Goal: Task Accomplishment & Management: Complete application form

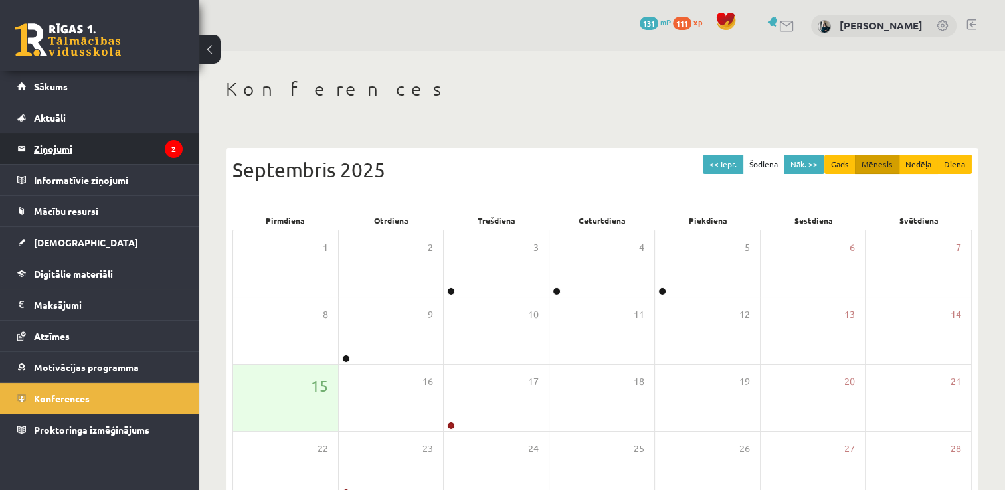
click at [30, 146] on link "Ziņojumi 2" at bounding box center [99, 149] width 165 height 31
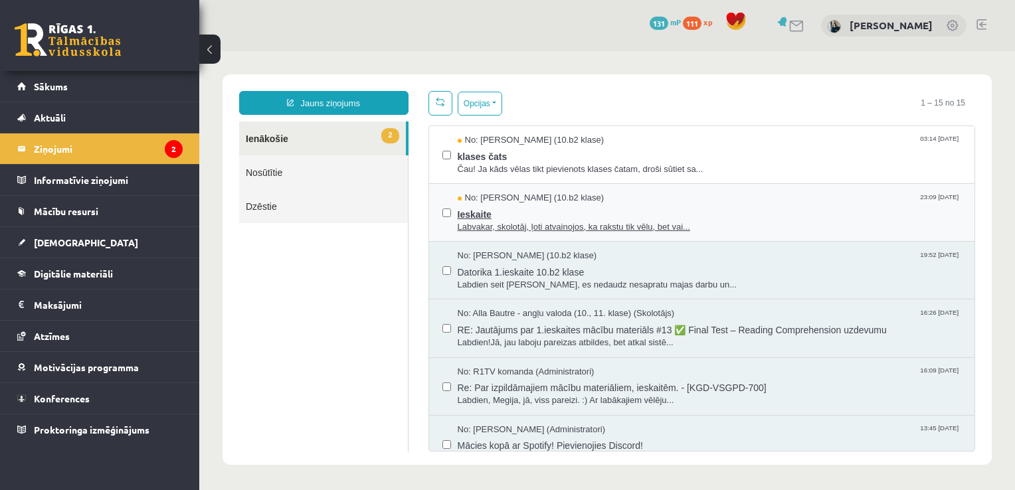
click at [494, 221] on span "Labvakar, skolotāj, ļoti atvainojos, ka rakstu tik vēlu, bet vai..." at bounding box center [710, 227] width 504 height 13
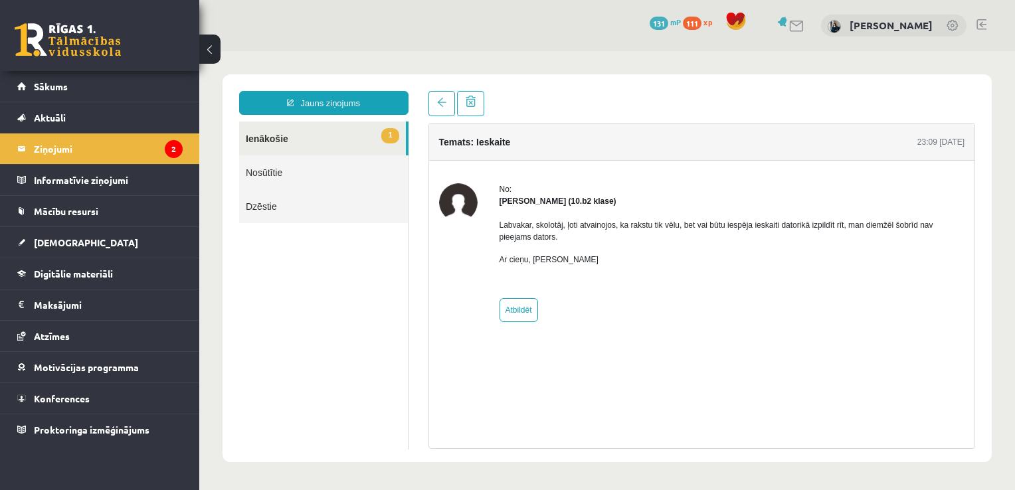
click at [371, 134] on link "1 Ienākošie" at bounding box center [322, 139] width 167 height 34
click at [272, 140] on link "1 Ienākošie" at bounding box center [322, 139] width 167 height 34
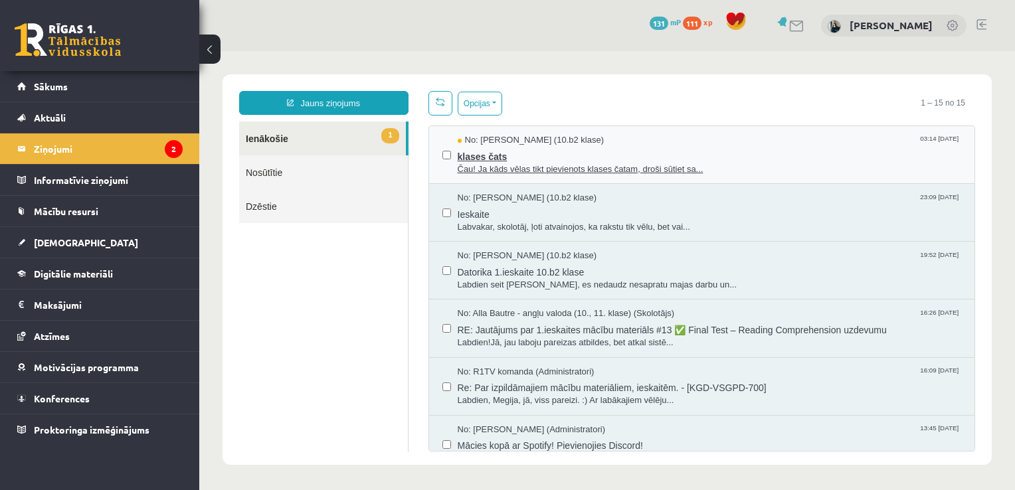
click at [538, 163] on span "Čau! Ja kāds vēlas tikt pievienots klases čatam, droši sūtiet sa..." at bounding box center [710, 169] width 504 height 13
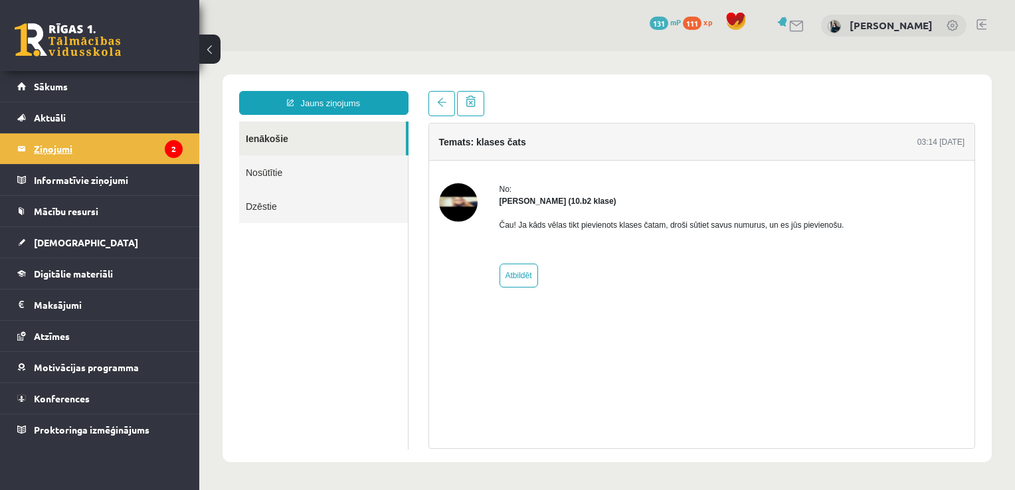
click at [58, 145] on legend "Ziņojumi 2" at bounding box center [108, 149] width 149 height 31
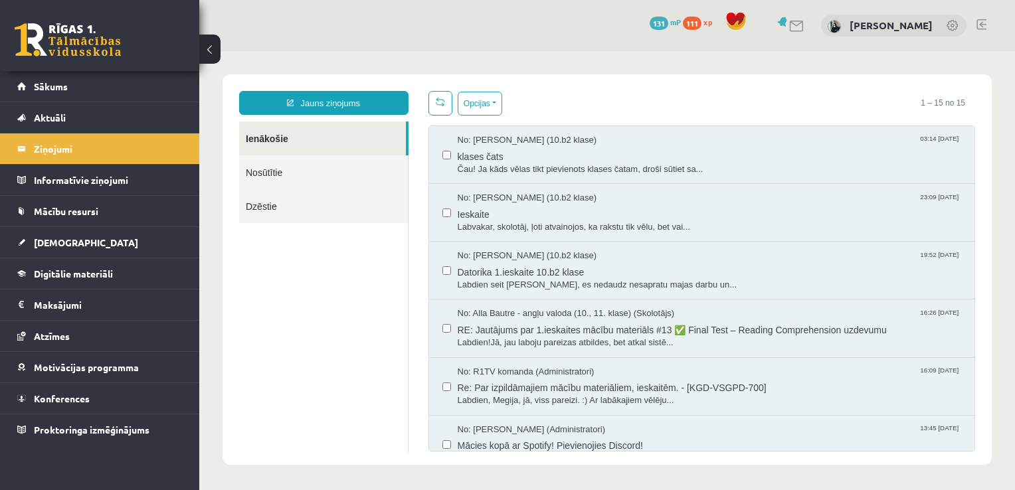
click at [443, 205] on label at bounding box center [447, 206] width 9 height 29
click at [99, 270] on span "Digitālie materiāli" at bounding box center [73, 274] width 79 height 12
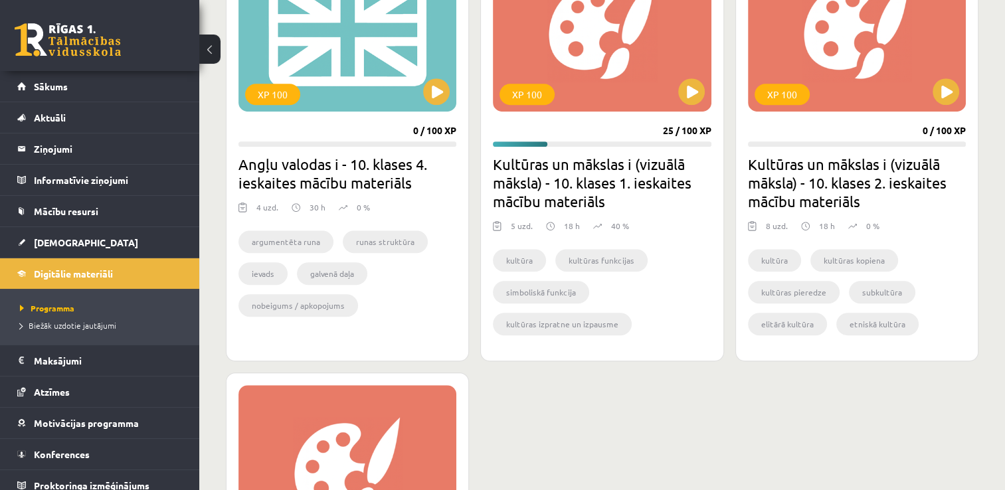
scroll to position [864, 0]
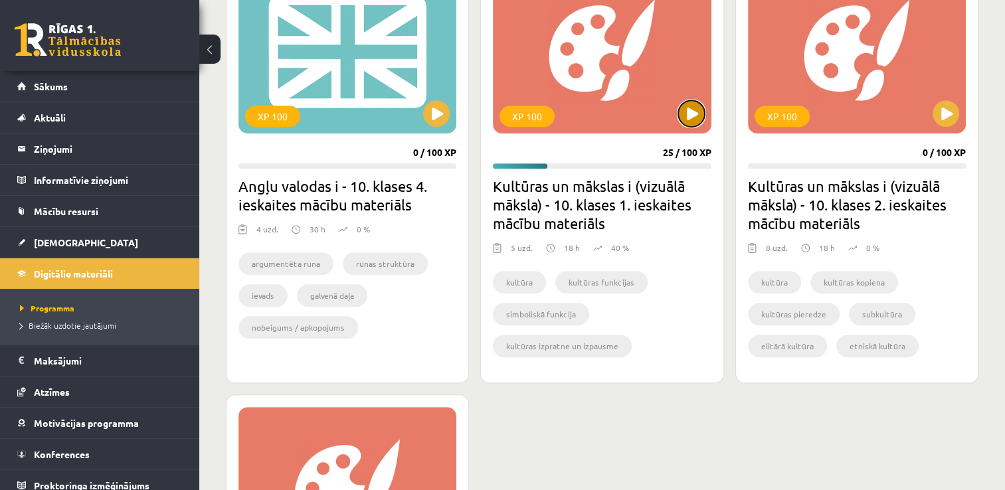
click at [694, 118] on button at bounding box center [691, 113] width 27 height 27
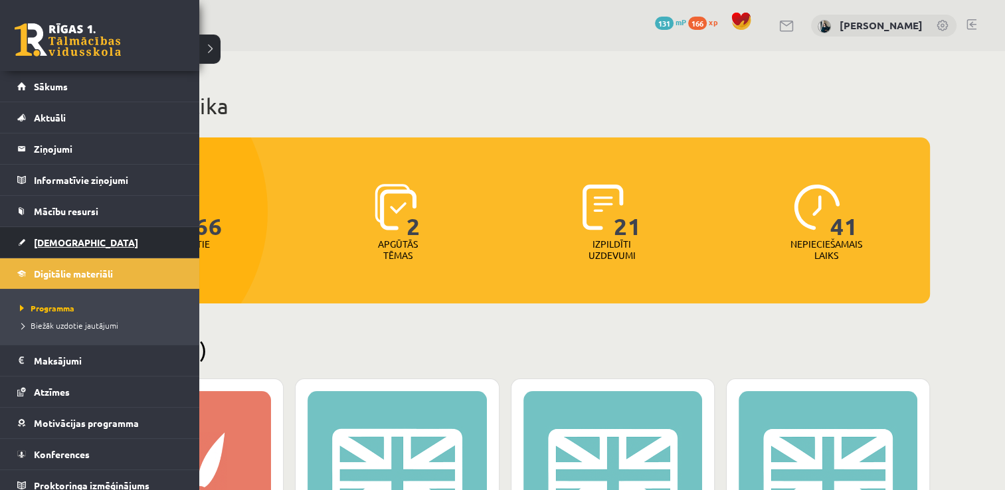
click at [50, 235] on link "[DEMOGRAPHIC_DATA]" at bounding box center [99, 242] width 165 height 31
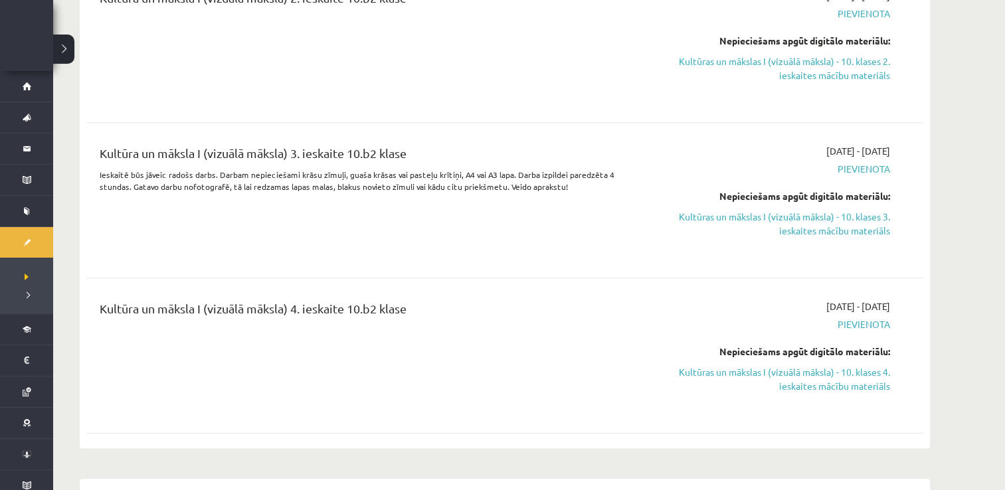
scroll to position [864, 0]
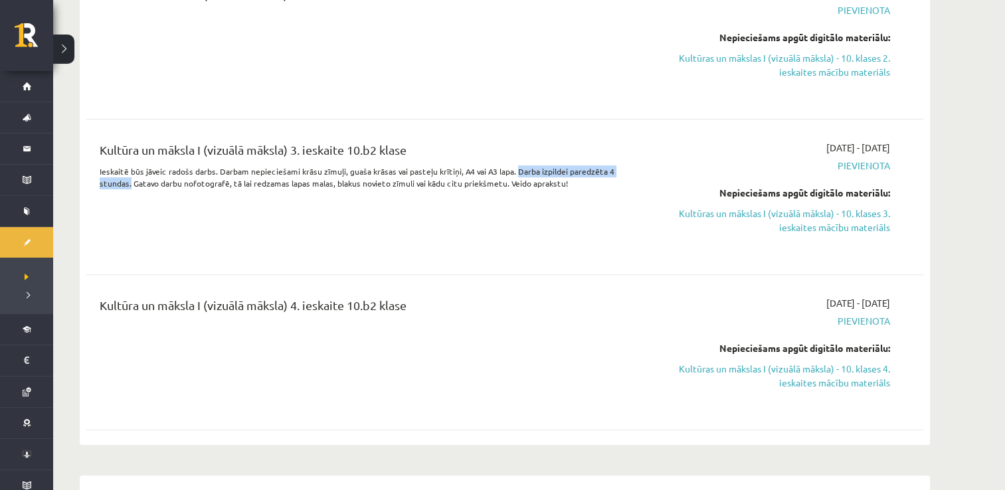
drag, startPoint x: 509, startPoint y: 182, endPoint x: 130, endPoint y: 202, distance: 379.3
click at [130, 202] on div "Kultūra un māksla I (vizuālā māksla) 3. ieskaite 10.b2 klase Ieskaitē būs jāvei…" at bounding box center [360, 197] width 540 height 112
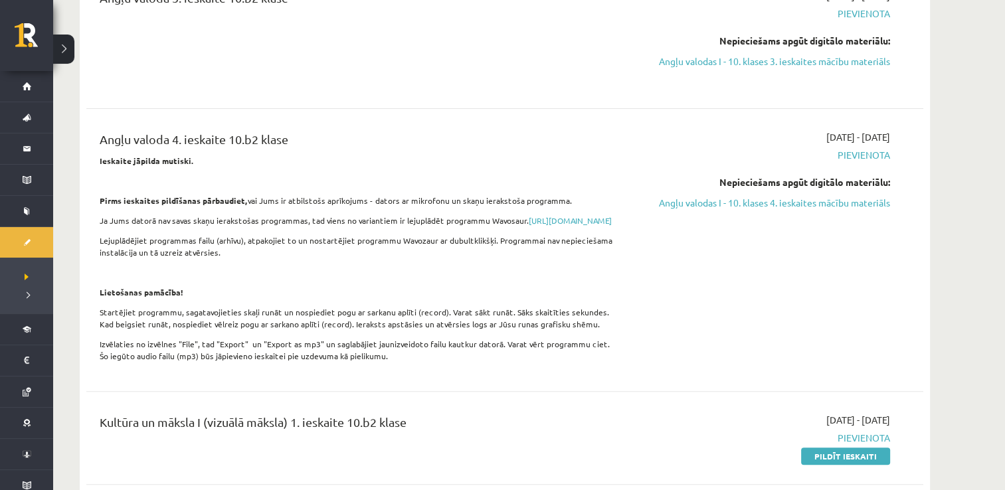
scroll to position [399, 0]
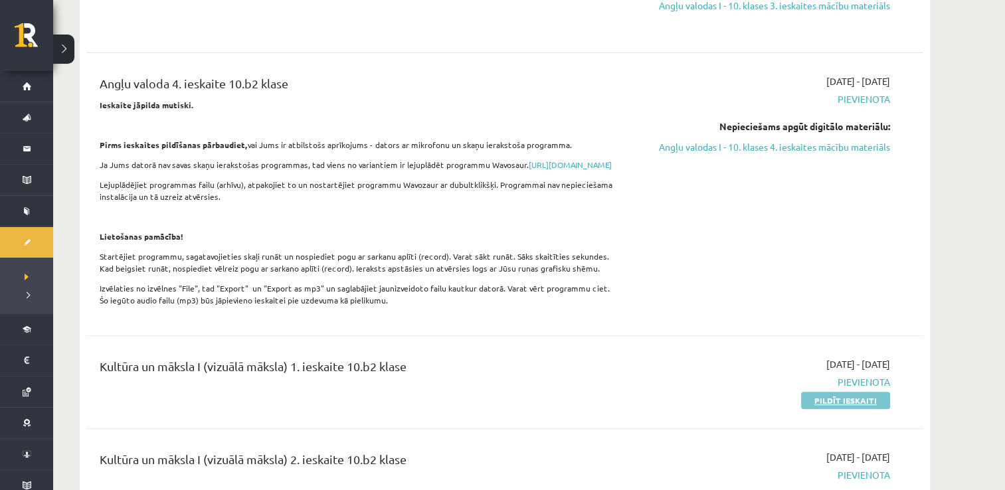
click at [856, 409] on link "Pildīt ieskaiti" at bounding box center [845, 400] width 89 height 17
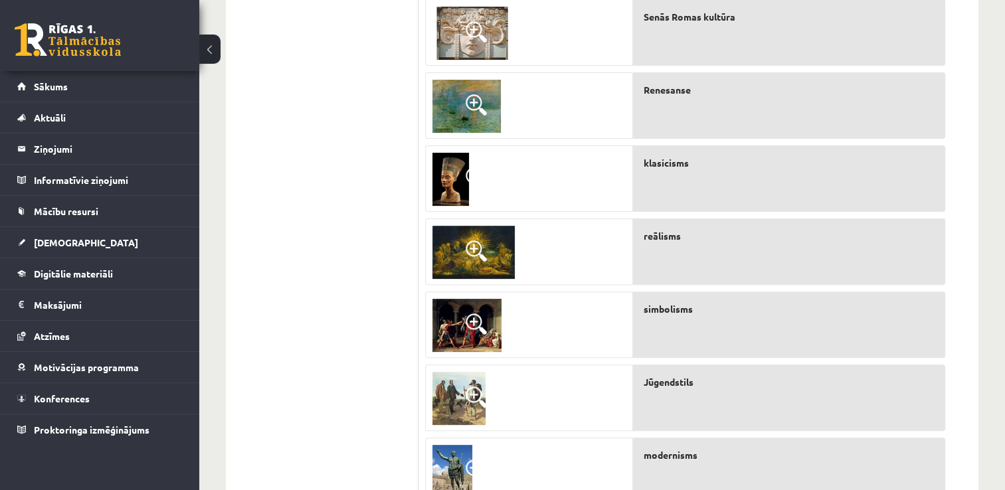
scroll to position [137, 0]
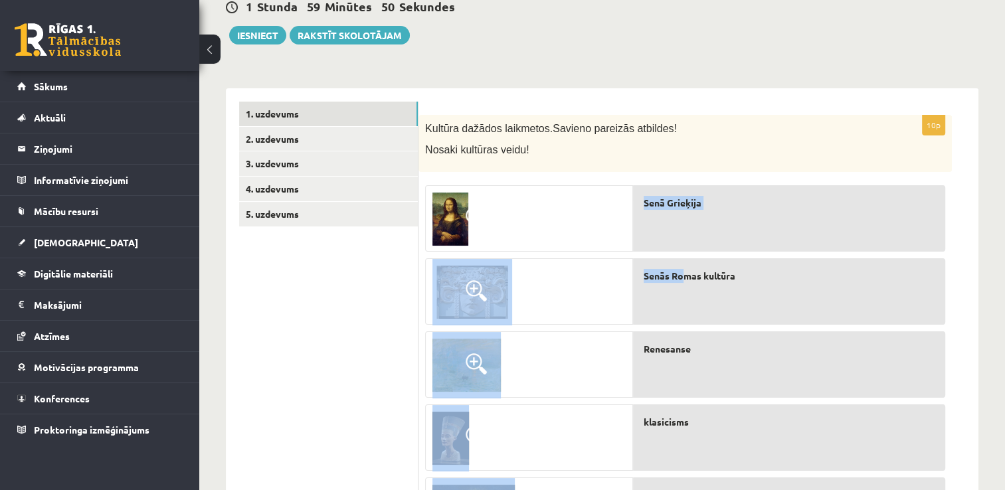
drag, startPoint x: 571, startPoint y: 232, endPoint x: 687, endPoint y: 266, distance: 121.1
drag, startPoint x: 687, startPoint y: 266, endPoint x: 558, endPoint y: 236, distance: 132.3
click at [558, 236] on div at bounding box center [529, 219] width 207 height 66
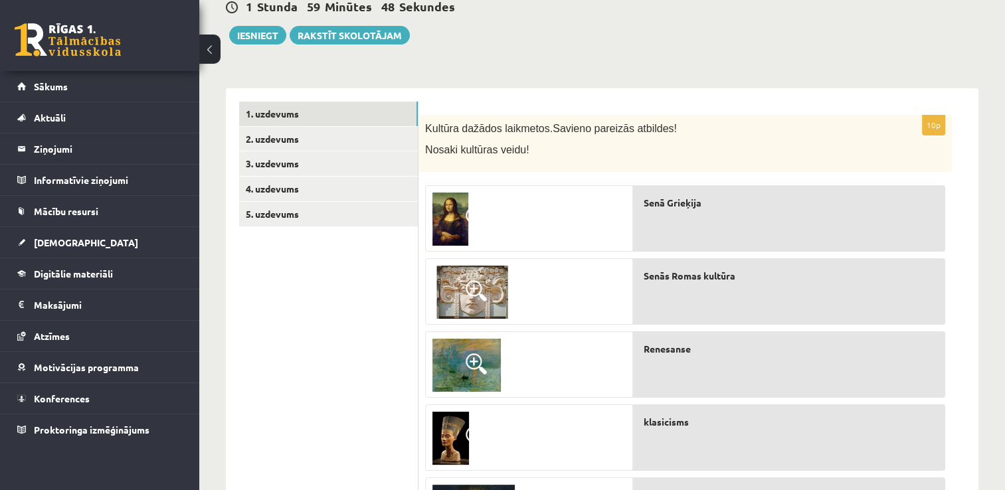
click at [613, 132] on span "Savieno pareizās atbildes!" at bounding box center [615, 128] width 124 height 11
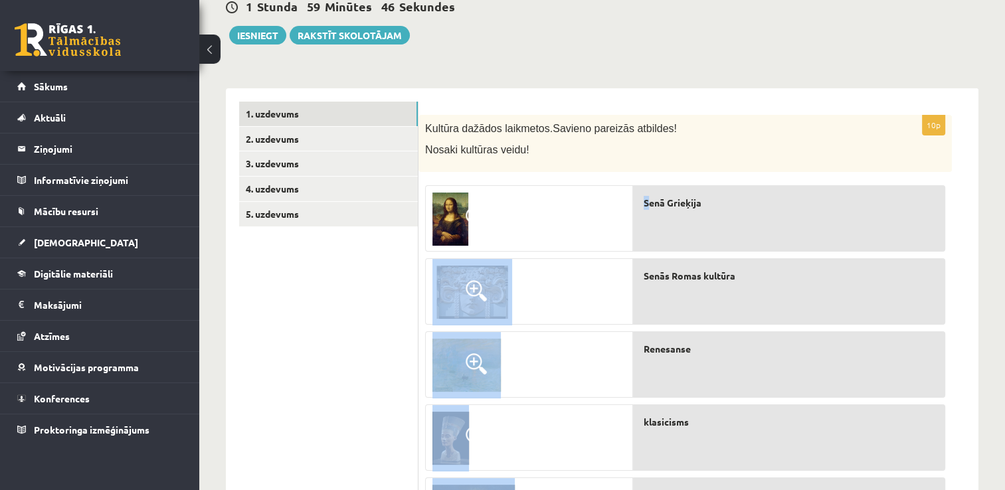
drag, startPoint x: 584, startPoint y: 225, endPoint x: 648, endPoint y: 245, distance: 67.0
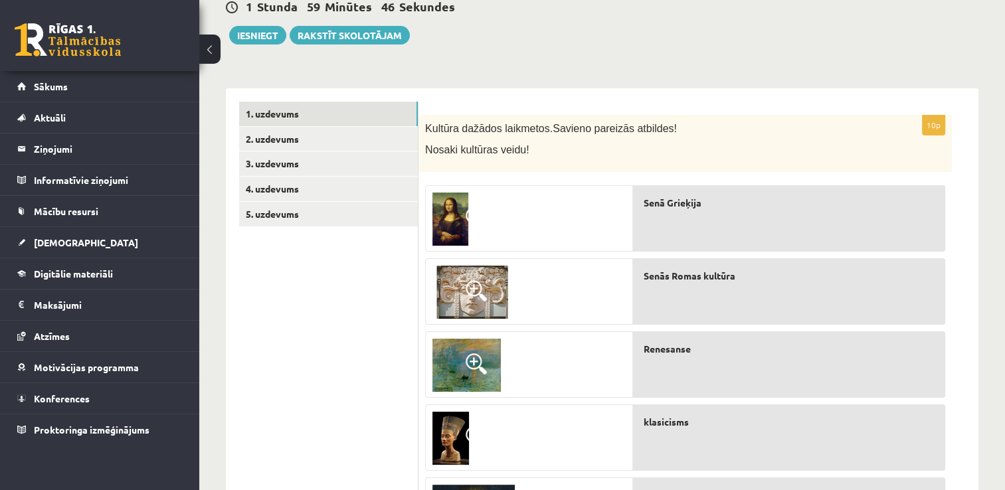
click at [649, 241] on div "Senā Grieķija" at bounding box center [789, 218] width 312 height 66
drag, startPoint x: 598, startPoint y: 211, endPoint x: 585, endPoint y: 211, distance: 12.6
click at [585, 211] on div at bounding box center [529, 219] width 207 height 66
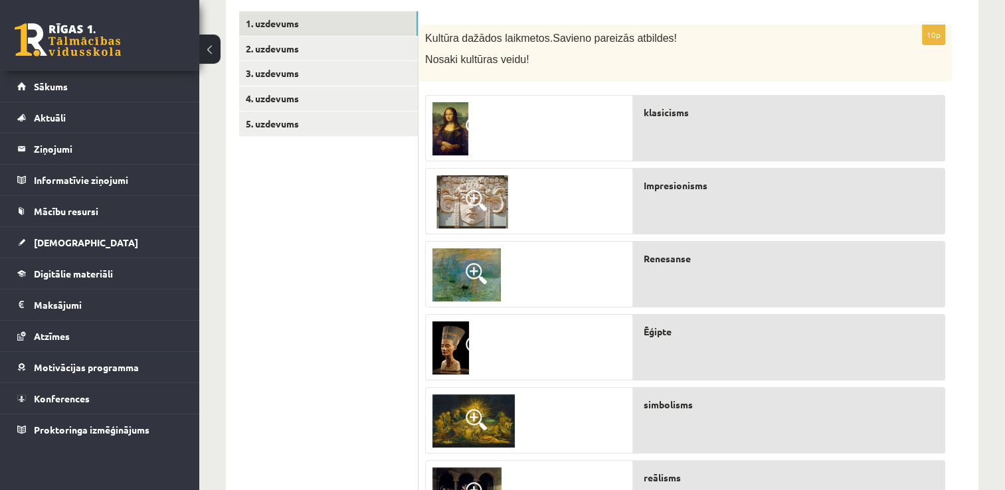
scroll to position [203, 0]
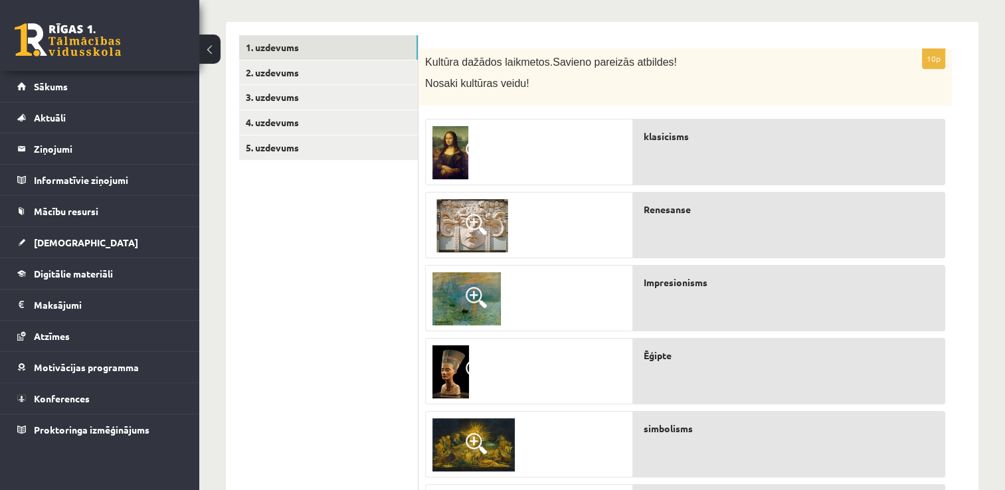
click at [611, 116] on div at bounding box center [529, 477] width 208 height 731
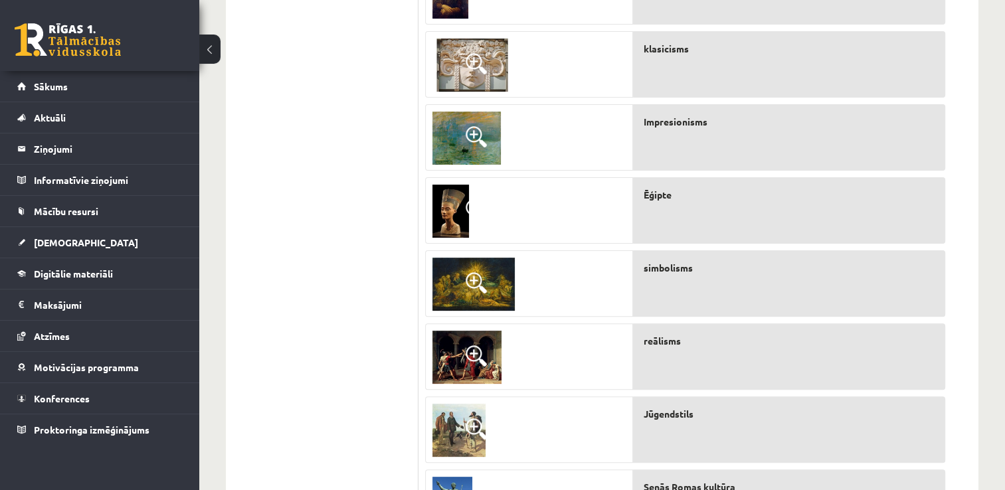
scroll to position [365, 0]
click at [469, 282] on span at bounding box center [476, 282] width 21 height 21
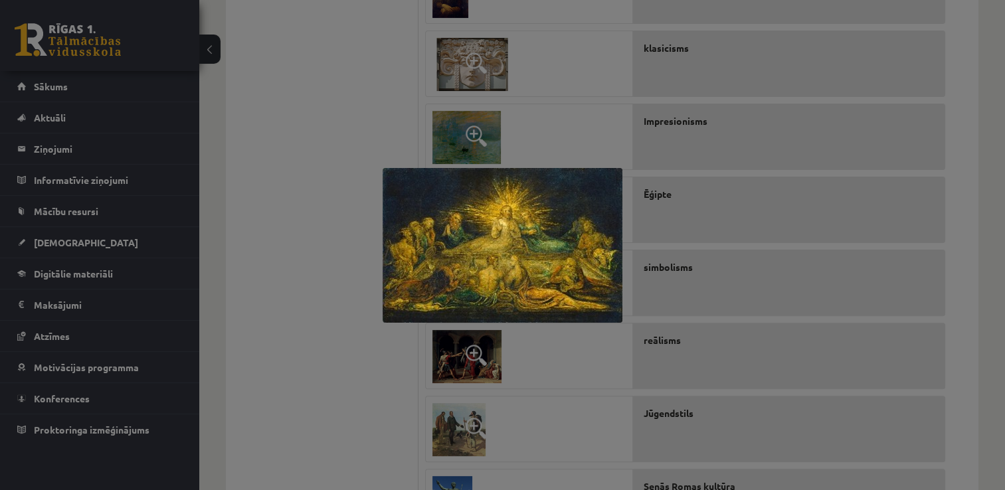
click at [601, 451] on div at bounding box center [502, 245] width 1005 height 490
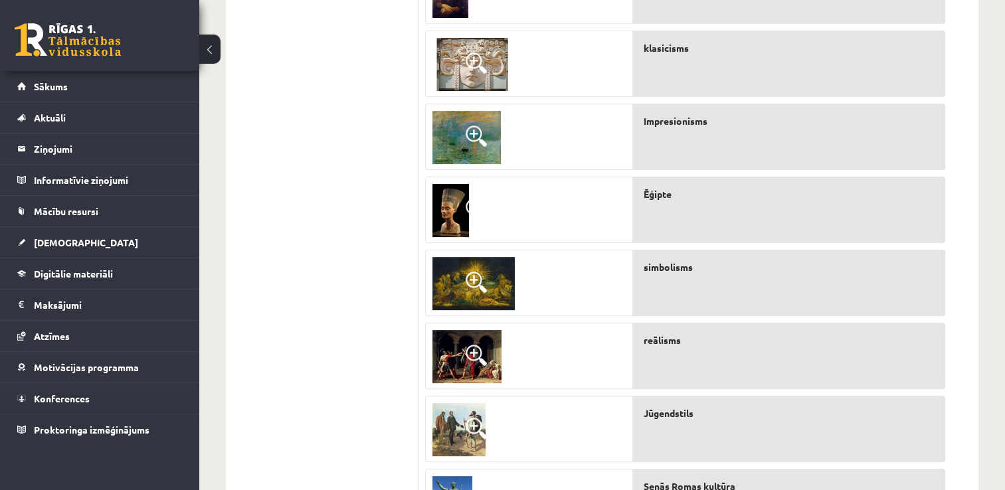
click at [476, 353] on span at bounding box center [476, 355] width 21 height 21
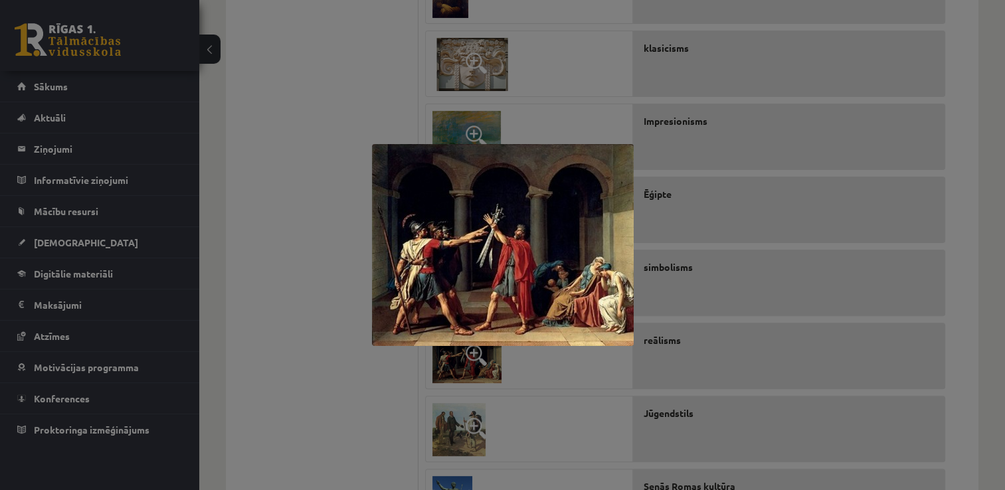
click at [517, 395] on div at bounding box center [502, 245] width 1005 height 490
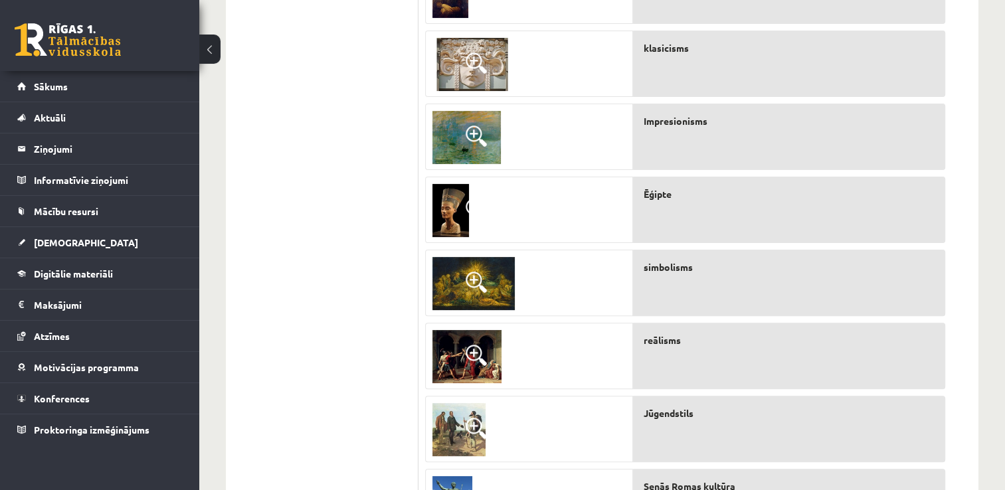
click at [450, 435] on img at bounding box center [459, 429] width 53 height 53
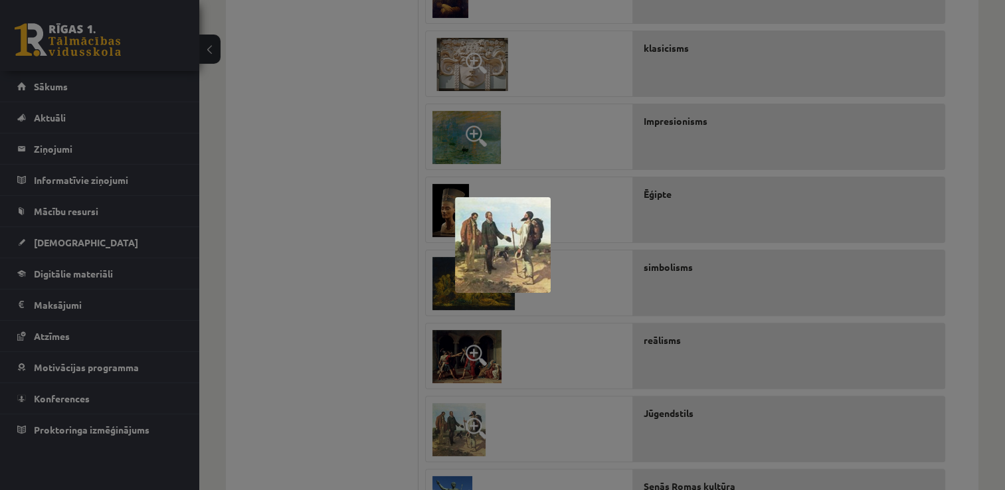
click at [693, 318] on div at bounding box center [502, 245] width 1005 height 490
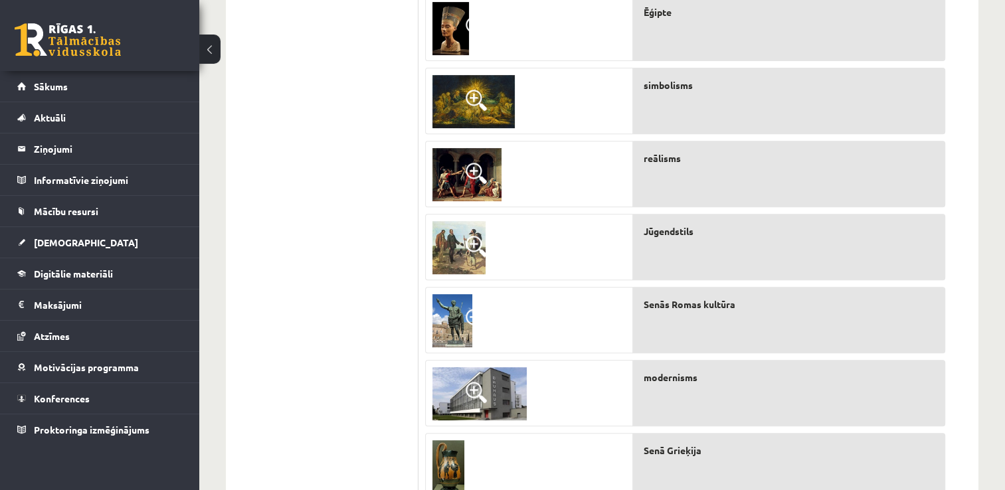
scroll to position [469, 0]
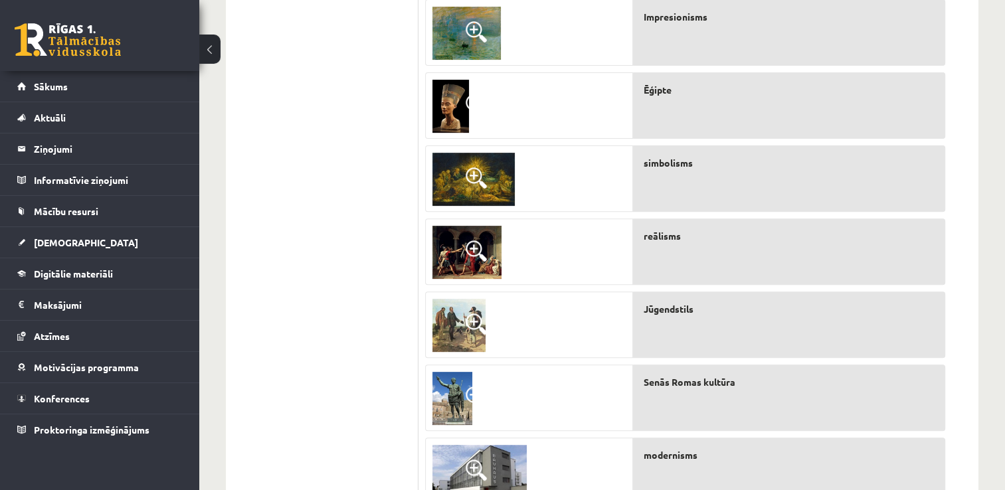
click at [460, 320] on img at bounding box center [459, 325] width 53 height 53
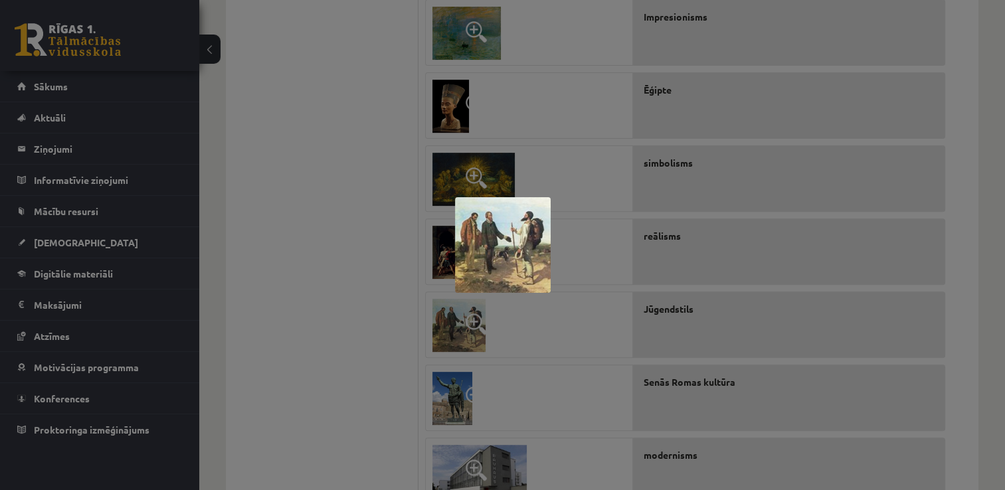
click at [544, 311] on div at bounding box center [502, 245] width 1005 height 490
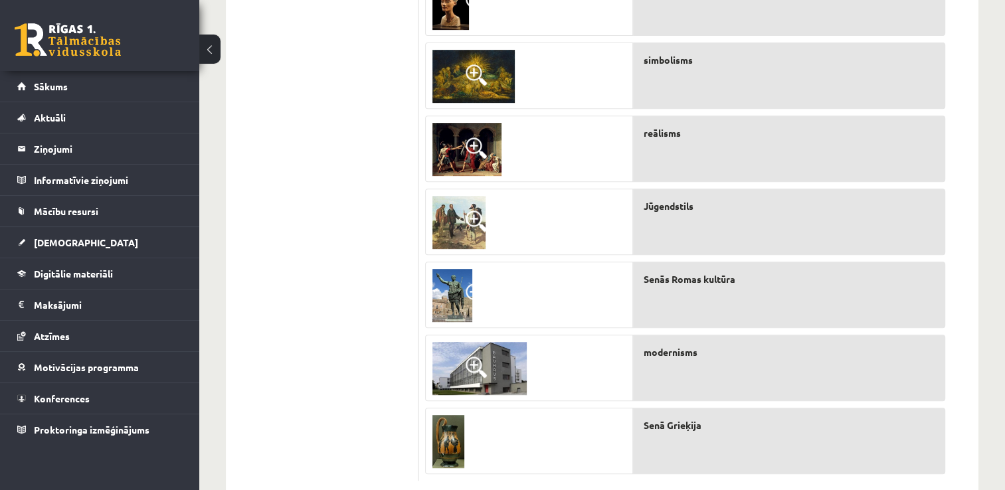
scroll to position [602, 0]
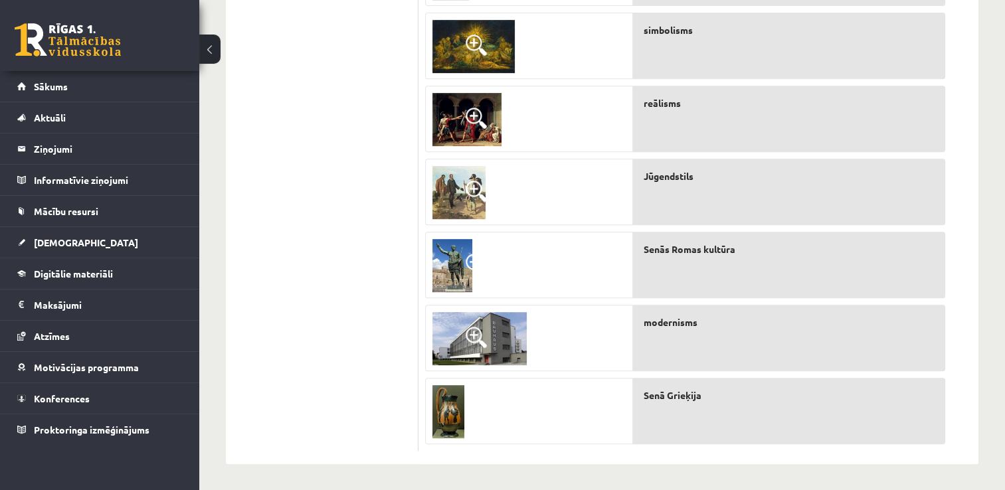
click at [494, 336] on img at bounding box center [480, 338] width 94 height 53
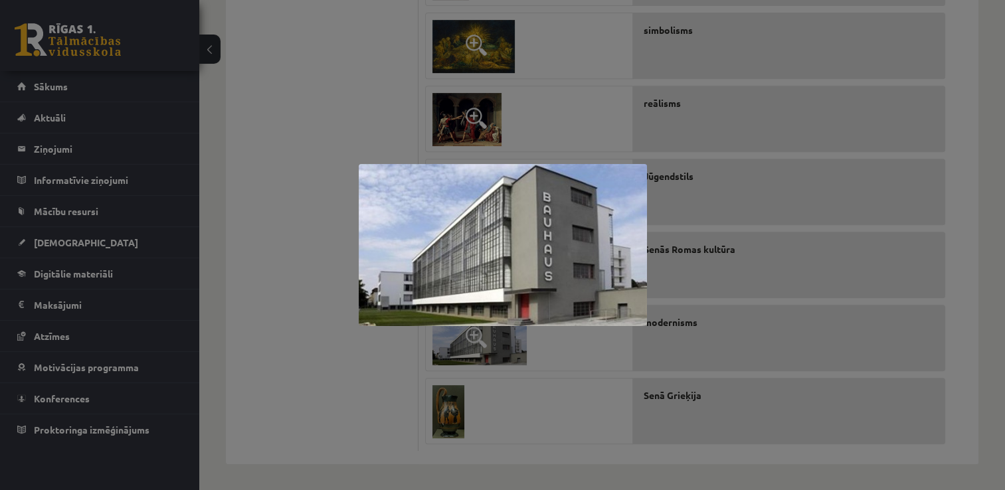
click at [559, 348] on div at bounding box center [502, 245] width 1005 height 490
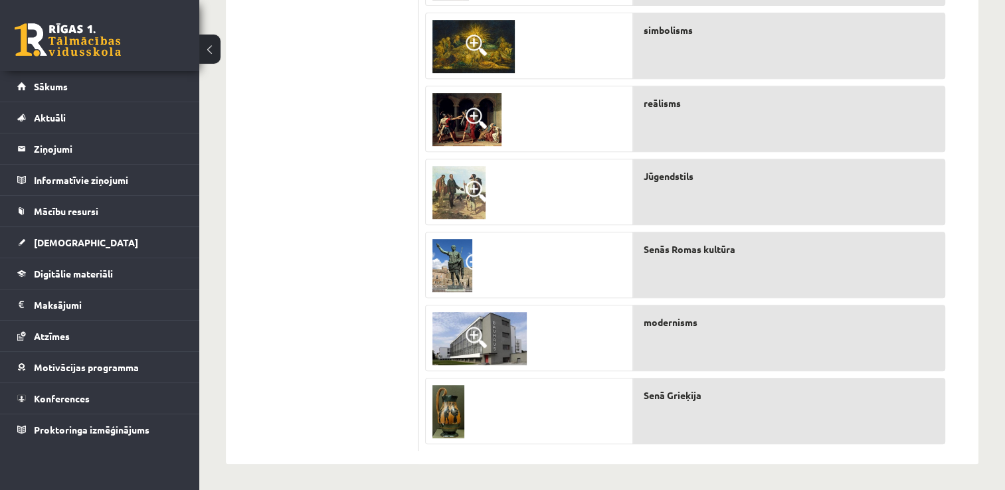
click at [441, 400] on img at bounding box center [449, 411] width 32 height 53
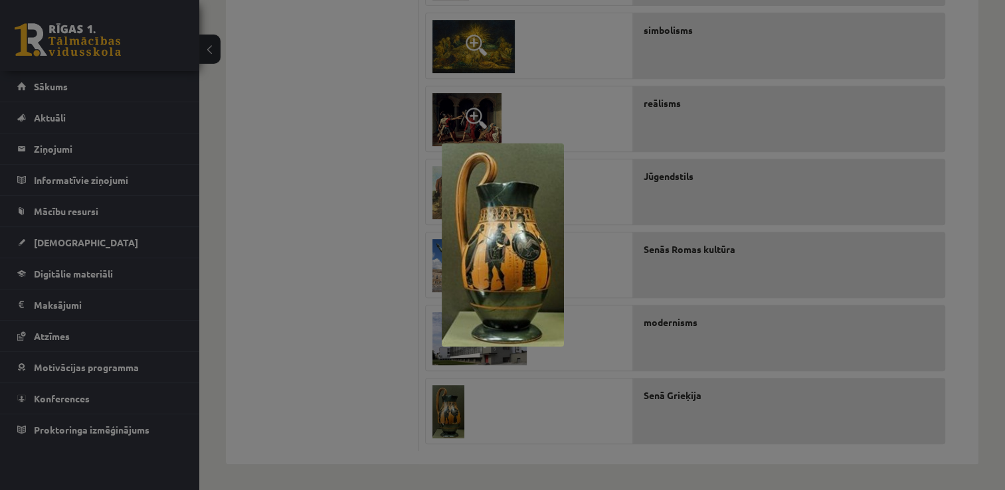
scroll to position [536, 0]
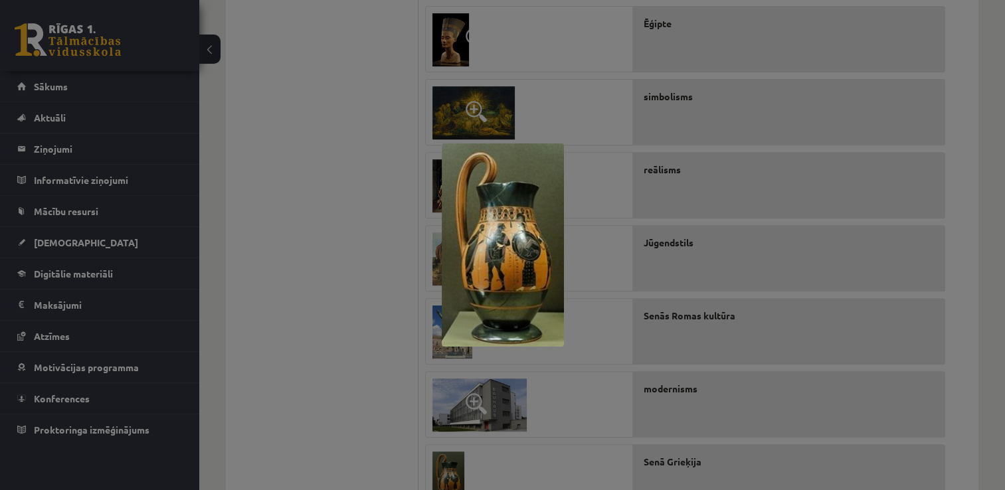
click at [520, 399] on div at bounding box center [502, 245] width 1005 height 490
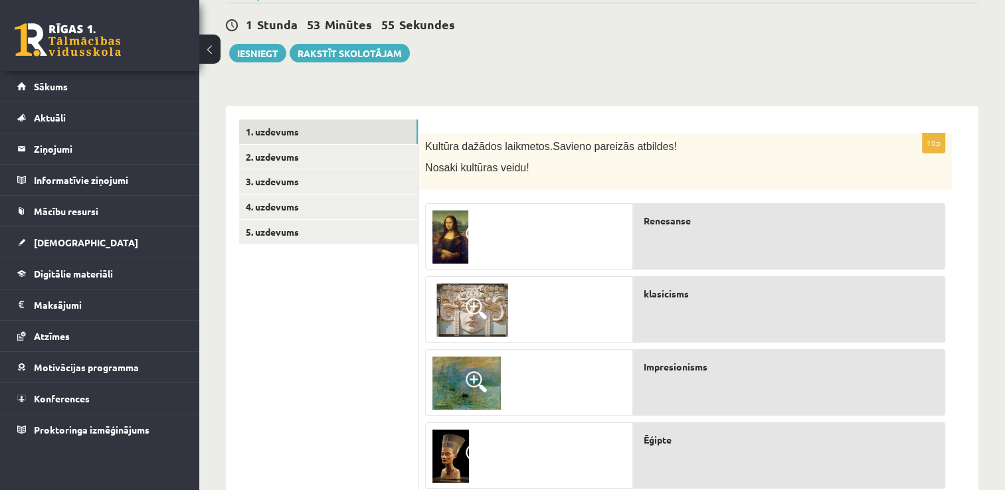
scroll to position [70, 0]
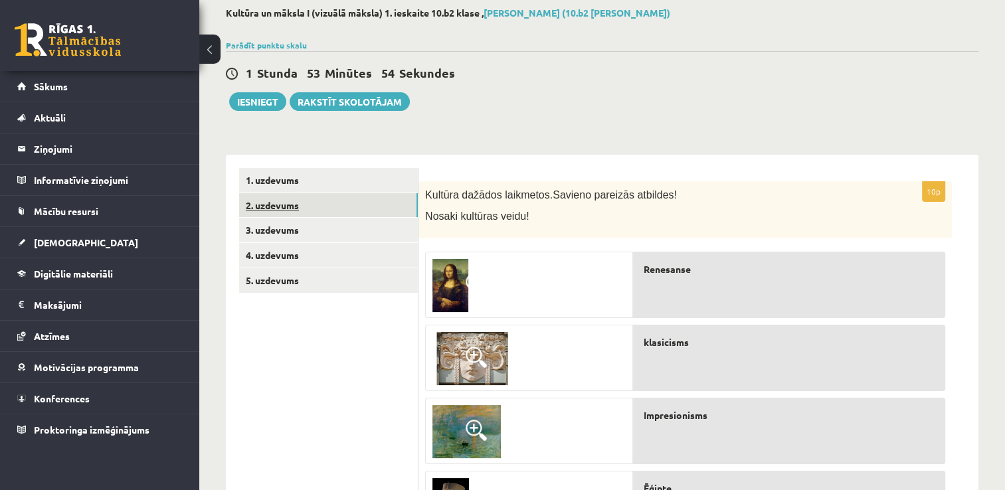
click at [272, 205] on link "2. uzdevums" at bounding box center [328, 205] width 179 height 25
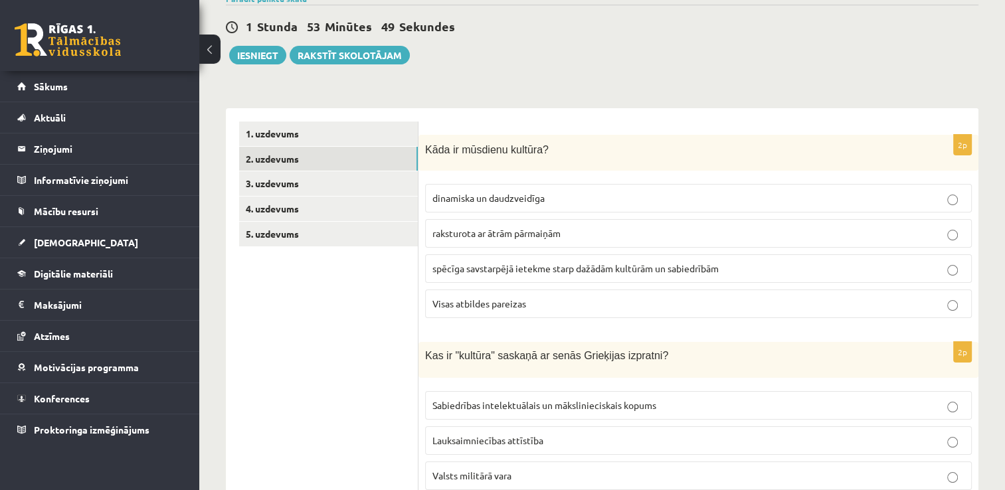
scroll to position [137, 0]
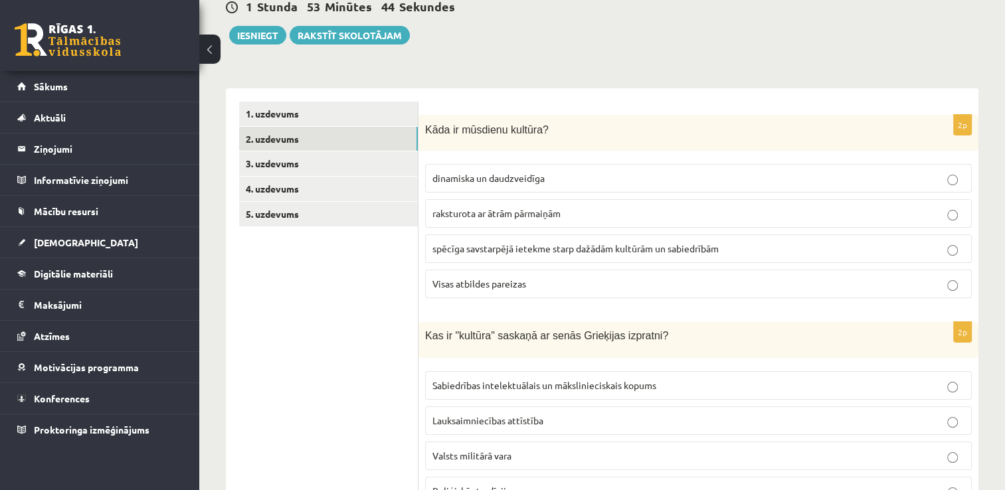
click at [480, 254] on p "spēcīga savstarpējā ietekme starp dažādām kultūrām un sabiedrībām" at bounding box center [699, 249] width 532 height 14
click at [476, 288] on span "Visas atbildes pareizas" at bounding box center [480, 284] width 94 height 12
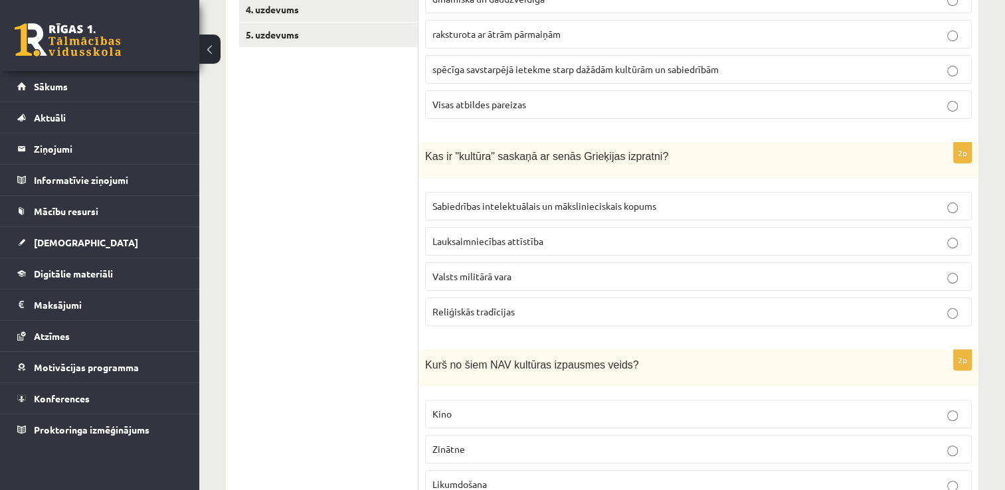
scroll to position [336, 0]
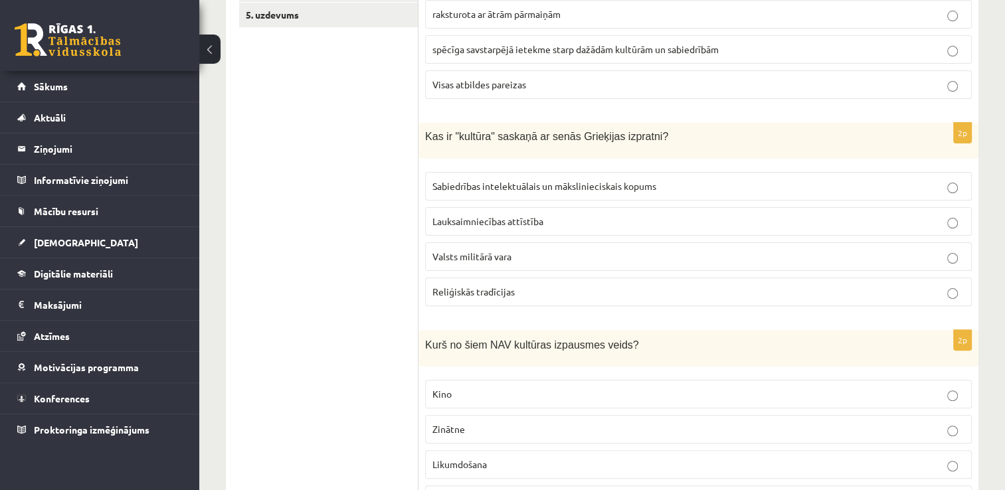
click at [526, 185] on span "Sabiedrības intelektuālais un mākslinieciskais kopums" at bounding box center [545, 186] width 224 height 12
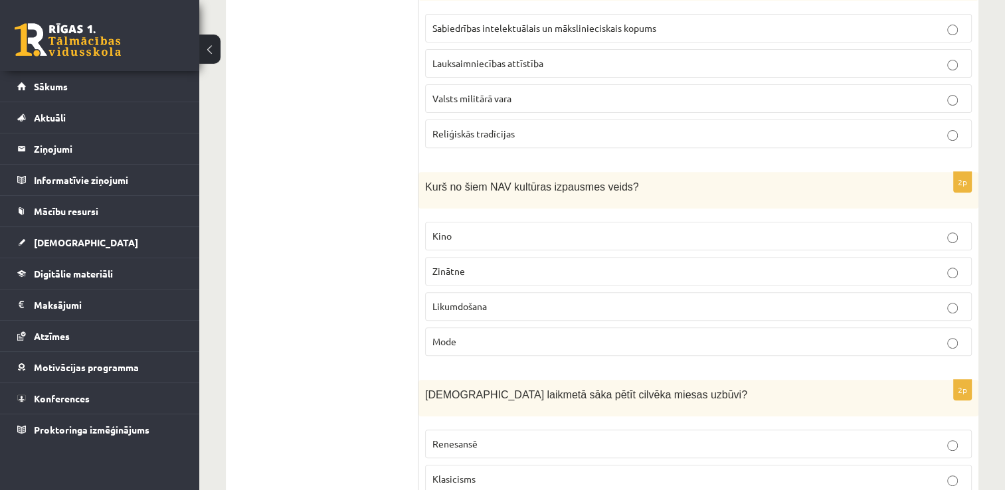
scroll to position [536, 0]
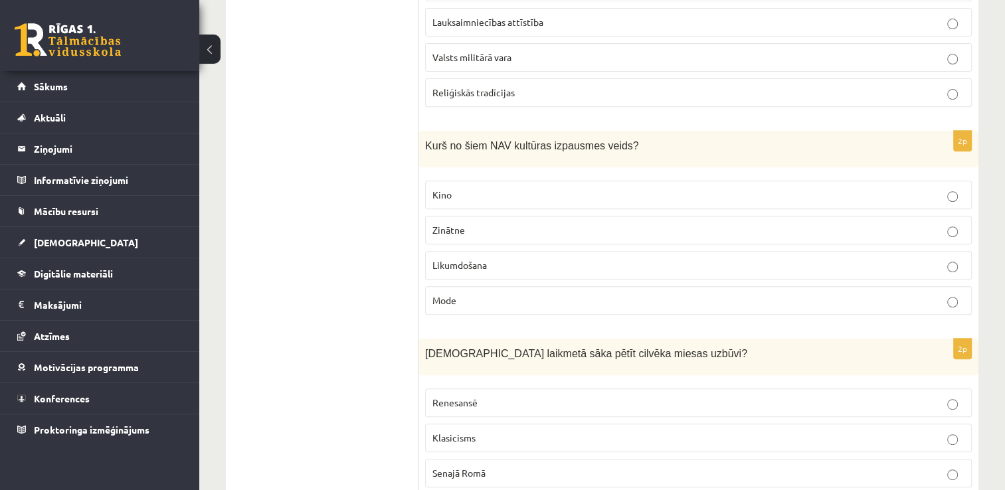
click at [609, 253] on label "Likumdošana" at bounding box center [698, 265] width 547 height 29
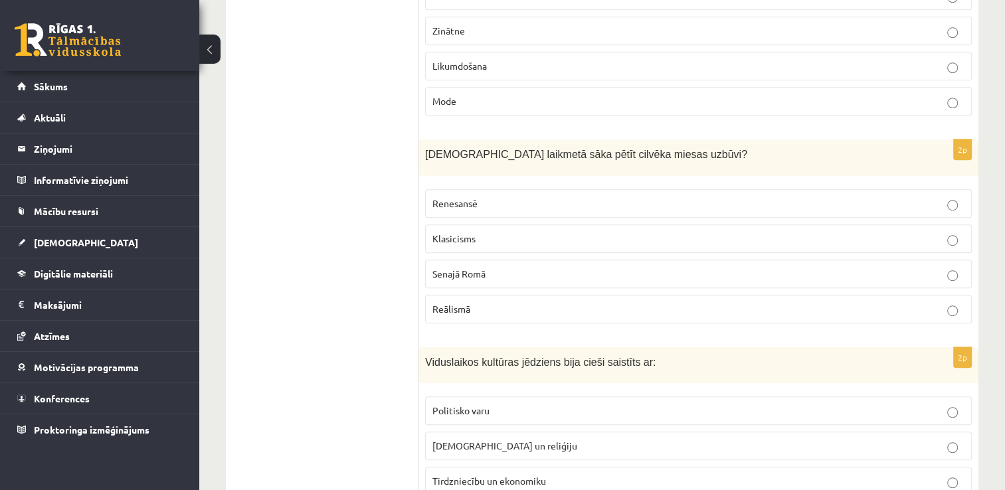
scroll to position [801, 0]
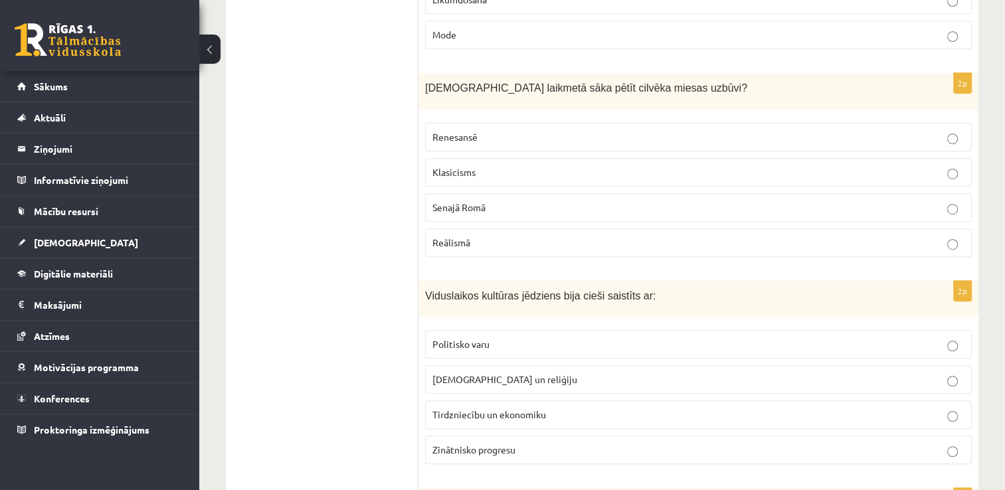
click at [462, 142] on label "Renesansē" at bounding box center [698, 137] width 547 height 29
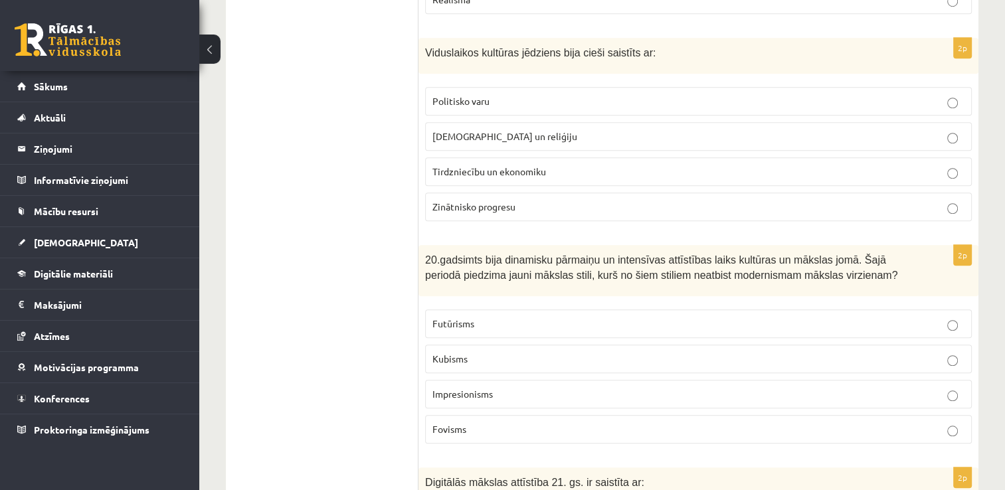
scroll to position [1067, 0]
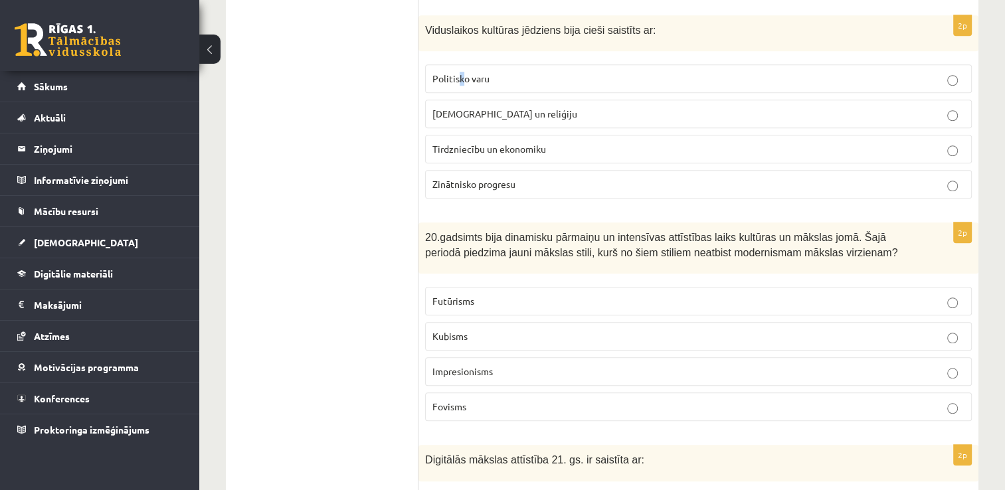
click at [462, 80] on p "Politisko varu" at bounding box center [699, 79] width 532 height 14
click at [611, 107] on p "Baznīcu un reliģiju" at bounding box center [699, 114] width 532 height 14
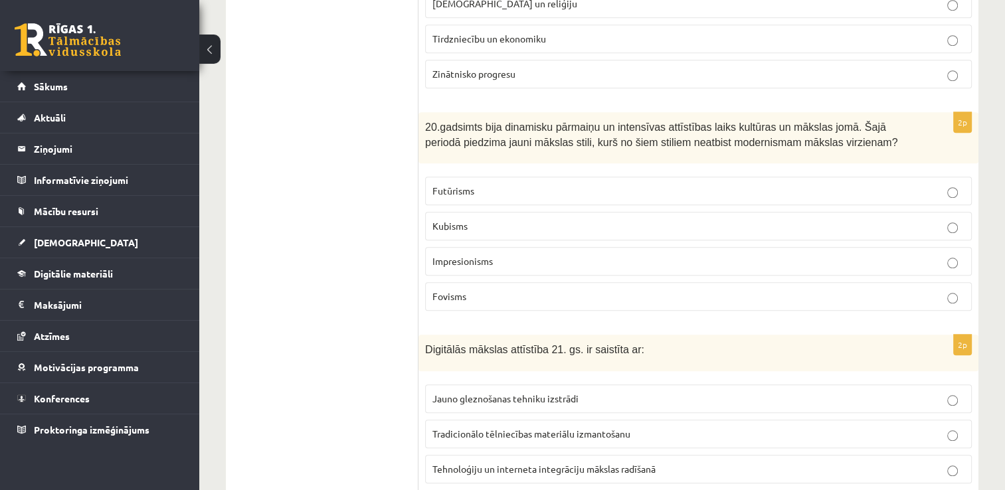
scroll to position [1200, 0]
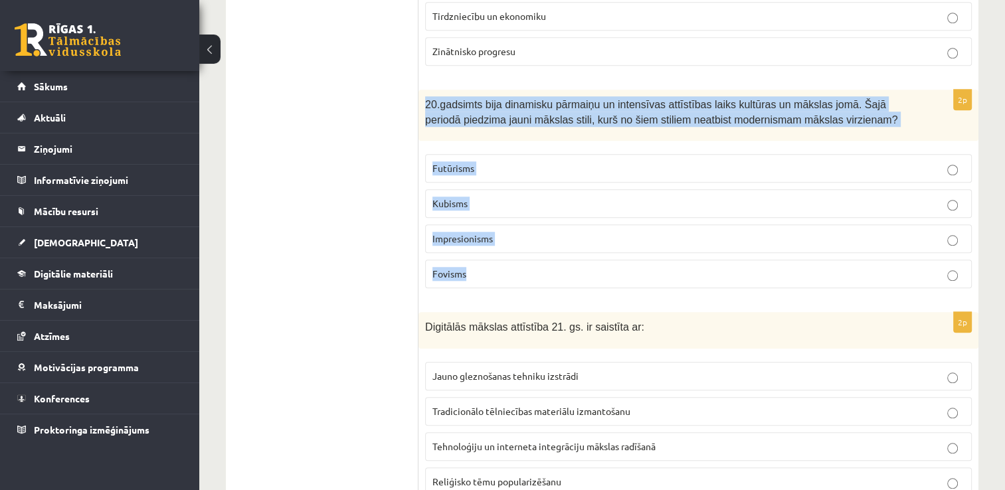
drag, startPoint x: 478, startPoint y: 270, endPoint x: 420, endPoint y: 102, distance: 177.4
click at [420, 102] on div "2p 20.gadsimts bija dinamisku pārmaiņu un intensīvas attīstības laiks kultūras …" at bounding box center [699, 194] width 560 height 209
copy div "20.gadsimts bija dinamisku pārmaiņu un intensīvas attīstības laiks kultūras un …"
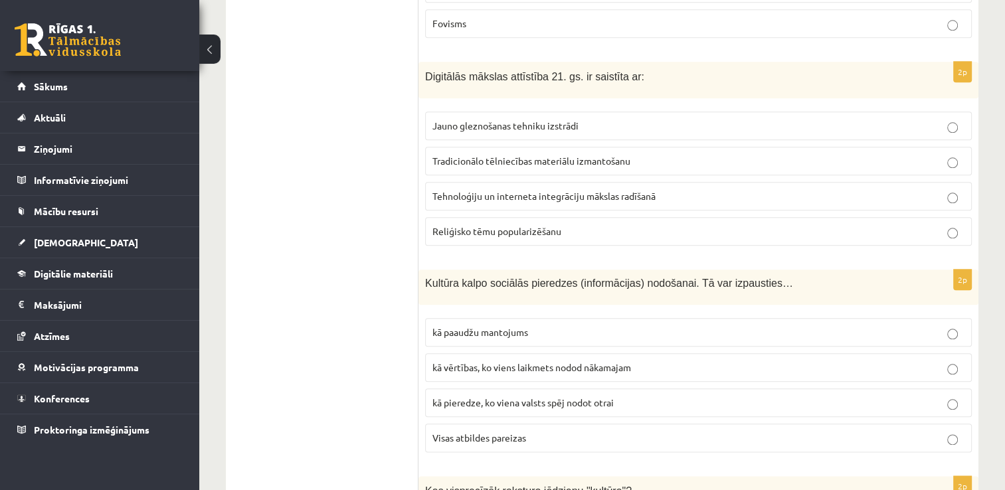
scroll to position [1466, 0]
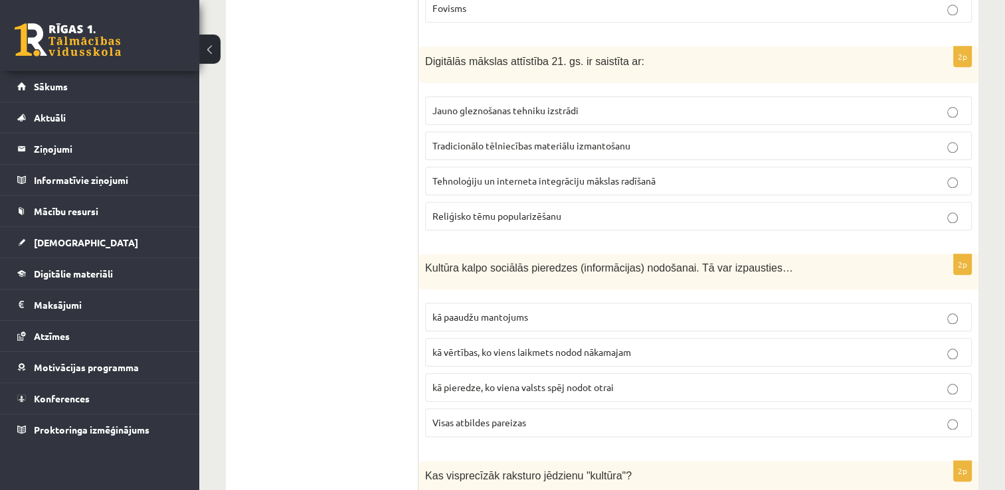
click at [450, 175] on span "Tehnoloģiju un interneta integrāciju mākslas radīšanā" at bounding box center [544, 181] width 223 height 12
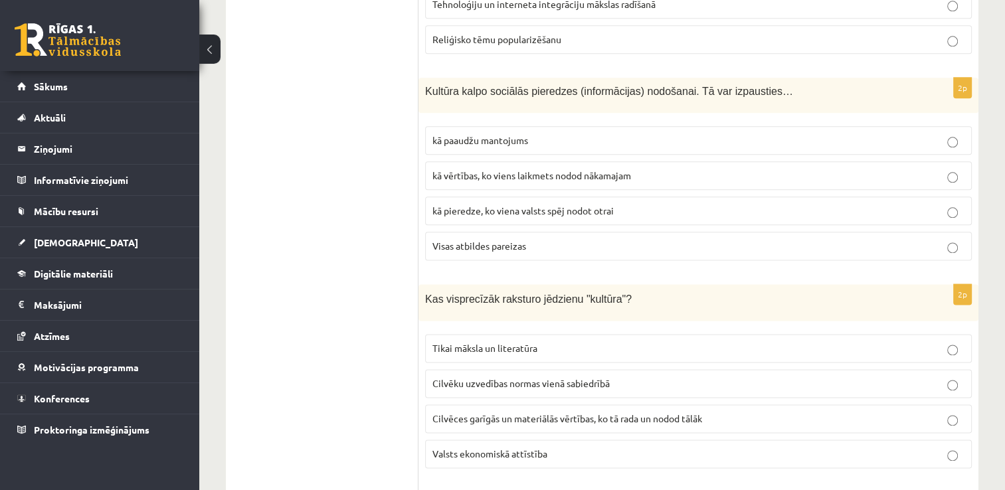
scroll to position [1665, 0]
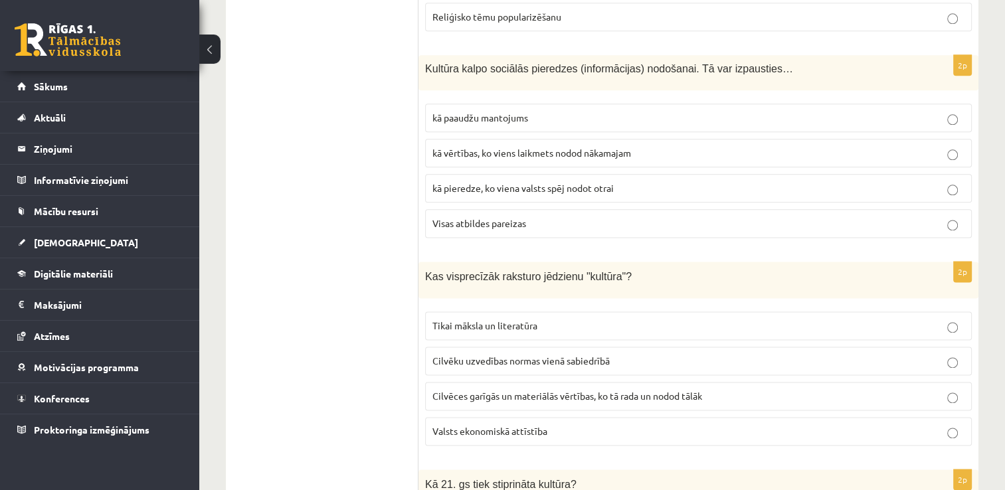
click at [481, 112] on span "kā paaudžu mantojums" at bounding box center [481, 118] width 96 height 12
click at [453, 147] on span "kā vērtības, ko viens laikmets nodod nākamajam" at bounding box center [532, 153] width 199 height 12
click at [516, 217] on span "Visas atbildes pareizas" at bounding box center [480, 223] width 94 height 12
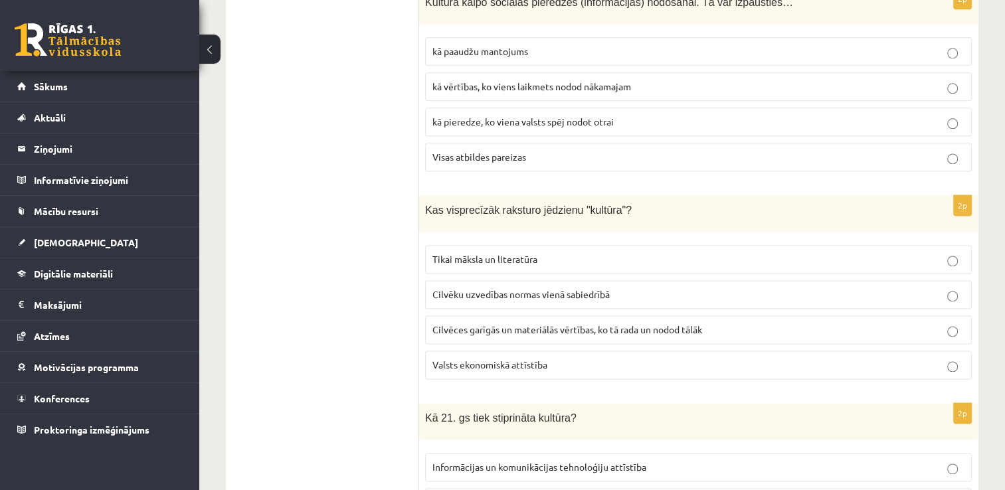
scroll to position [1798, 0]
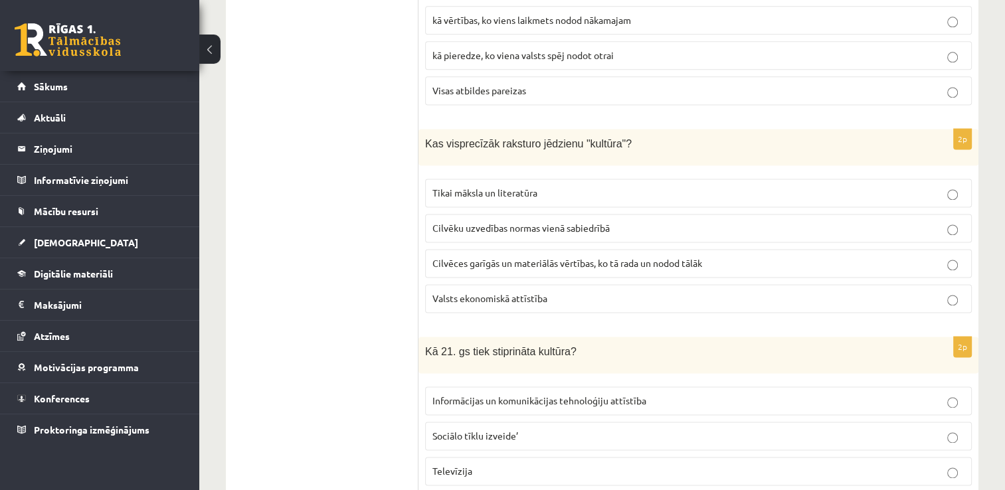
click at [457, 249] on label "Cilvēces garīgās un materiālās vērtības, ko tā rada un nodod tālāk" at bounding box center [698, 263] width 547 height 29
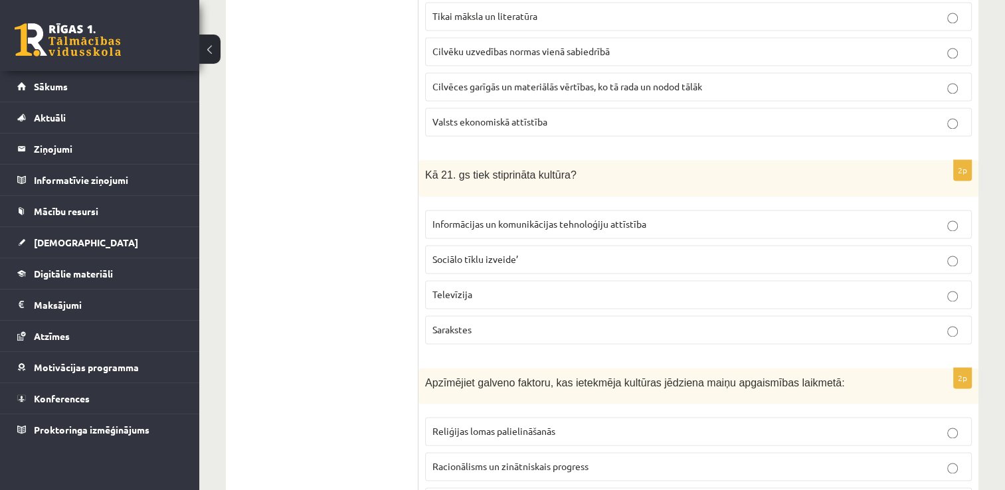
scroll to position [1997, 0]
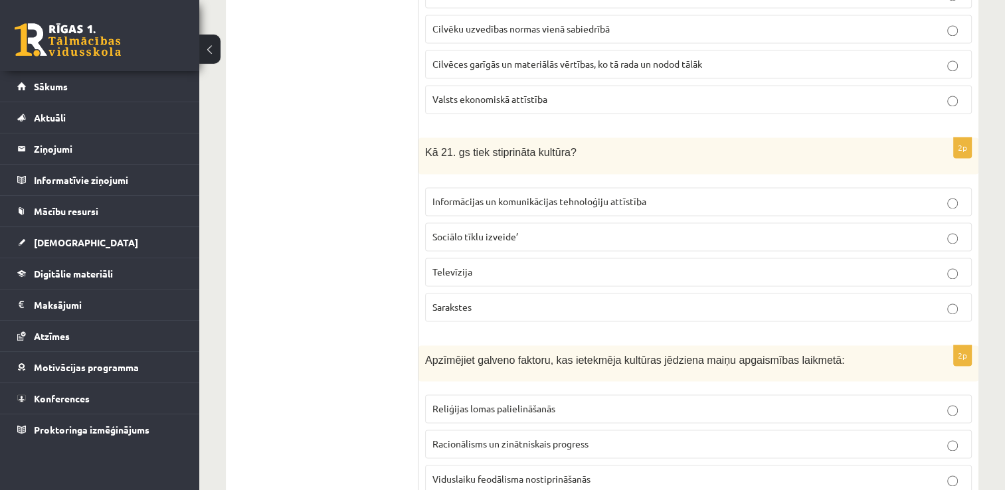
click at [494, 195] on span "Informācijas un komunikācijas tehnoloģiju attīstība" at bounding box center [540, 201] width 214 height 12
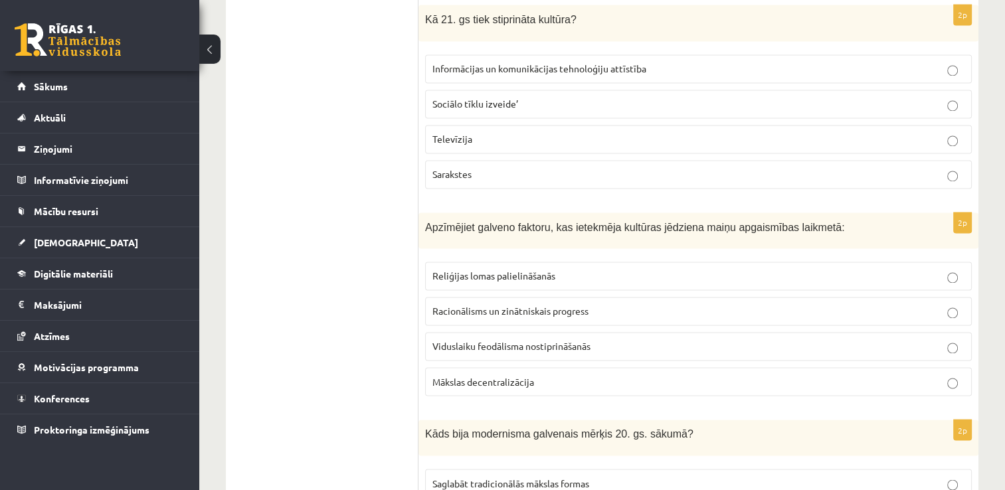
scroll to position [2197, 0]
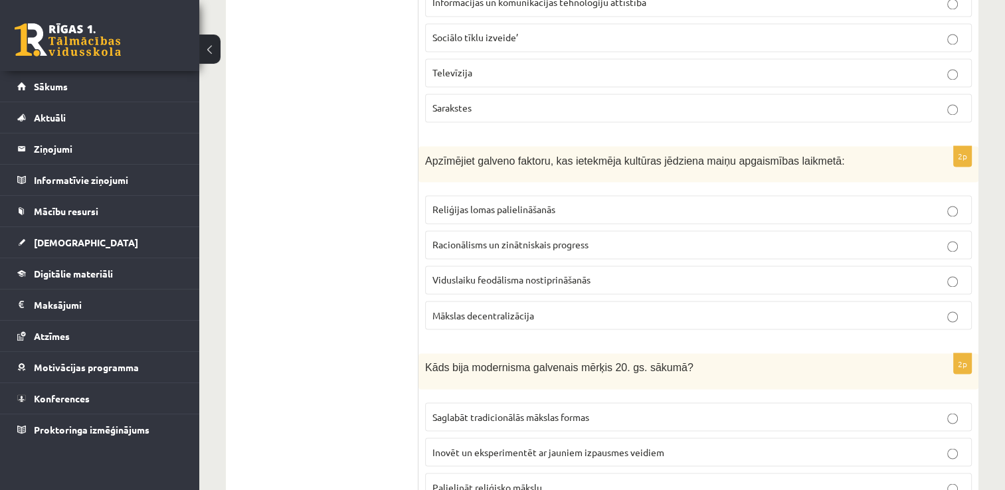
click at [465, 239] on span "Racionālisms un zinātniskais progress" at bounding box center [511, 245] width 156 height 12
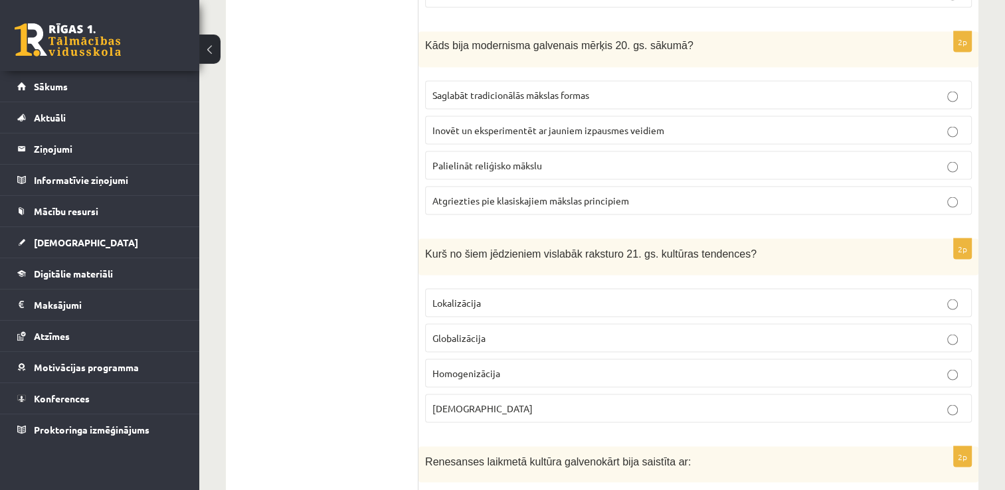
scroll to position [2529, 0]
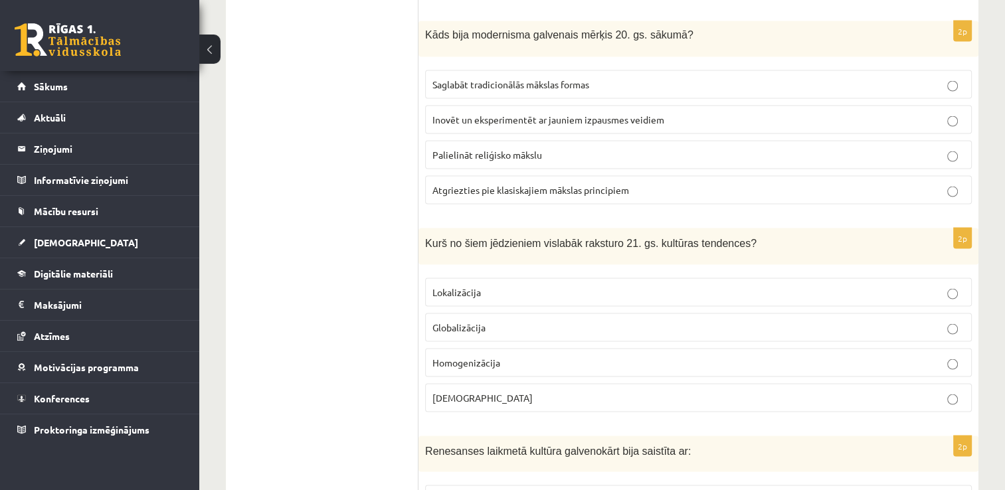
click at [574, 113] on p "Inovēt un eksperimentēt ar jauniem izpausmes veidiem" at bounding box center [699, 120] width 532 height 14
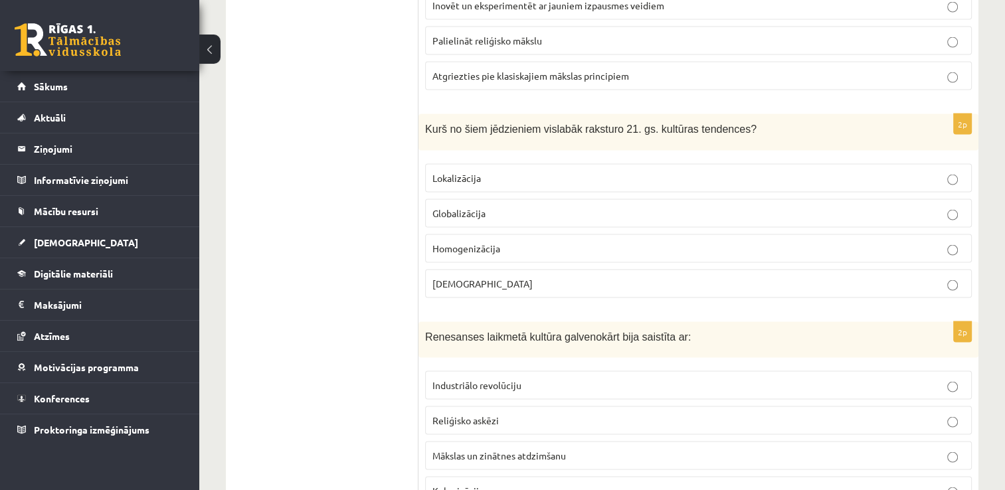
scroll to position [2728, 0]
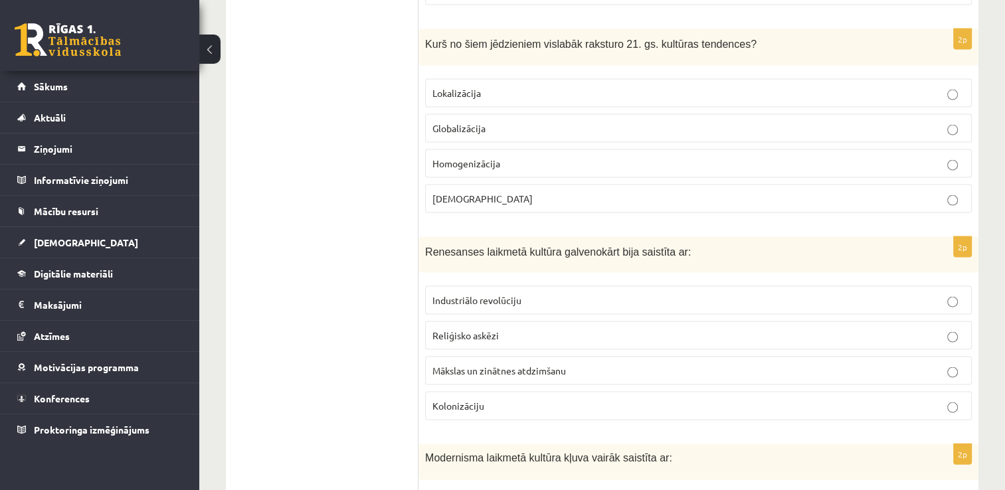
drag, startPoint x: 500, startPoint y: 192, endPoint x: 411, endPoint y: 45, distance: 171.7
copy div "2p Kāda ir mūsdienu kultūra? dinamiska un daudzveidīga raksturota ar ātrām pārm…"
click at [419, 173] on div "2p Kurš no šiem jēdzieniem vislabāk raksturo 21. gs. kultūras tendences? Lokali…" at bounding box center [699, 126] width 560 height 195
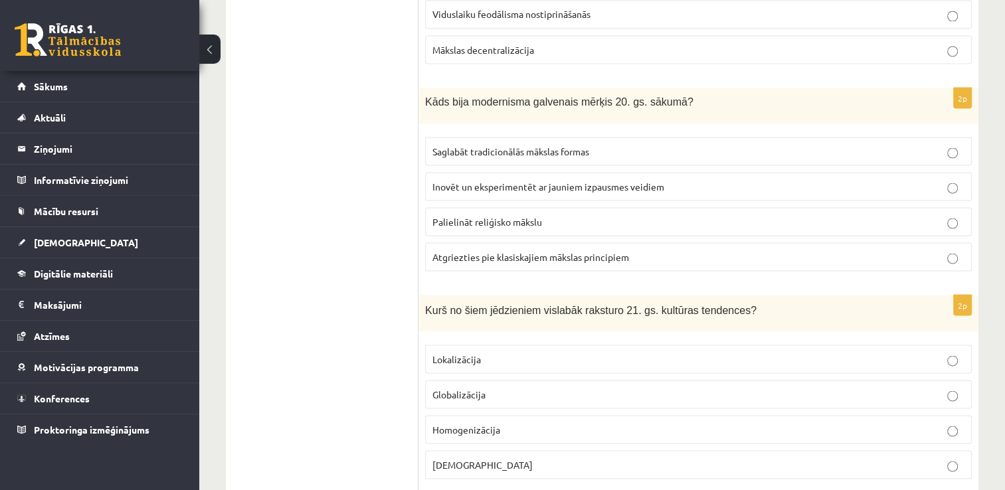
scroll to position [2529, 0]
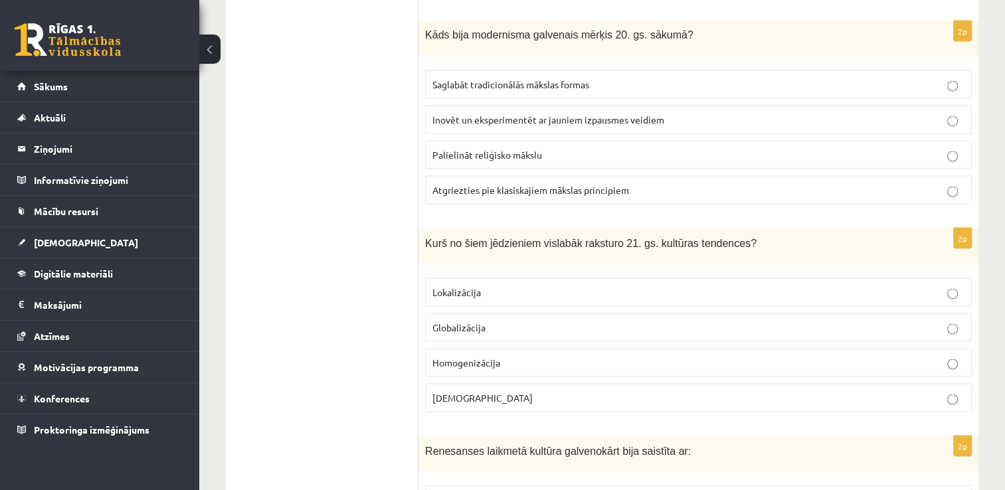
click at [498, 321] on p "Globalizācija" at bounding box center [699, 328] width 532 height 14
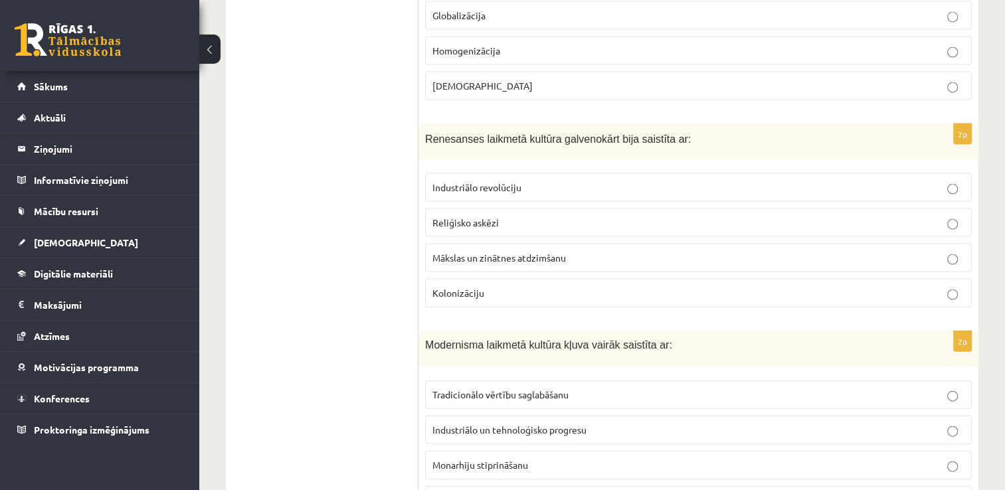
scroll to position [2861, 0]
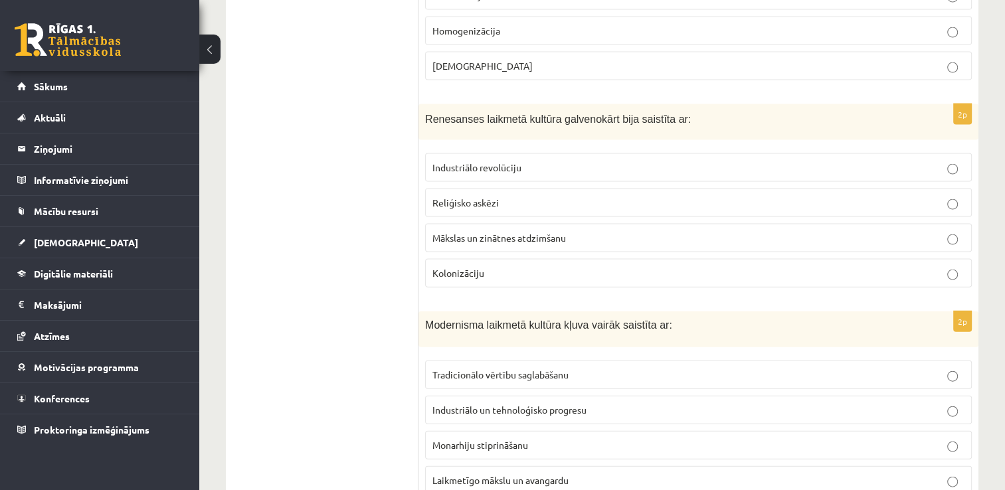
click at [485, 232] on span "Mākslas un zinātnes atdzimšanu" at bounding box center [500, 238] width 134 height 12
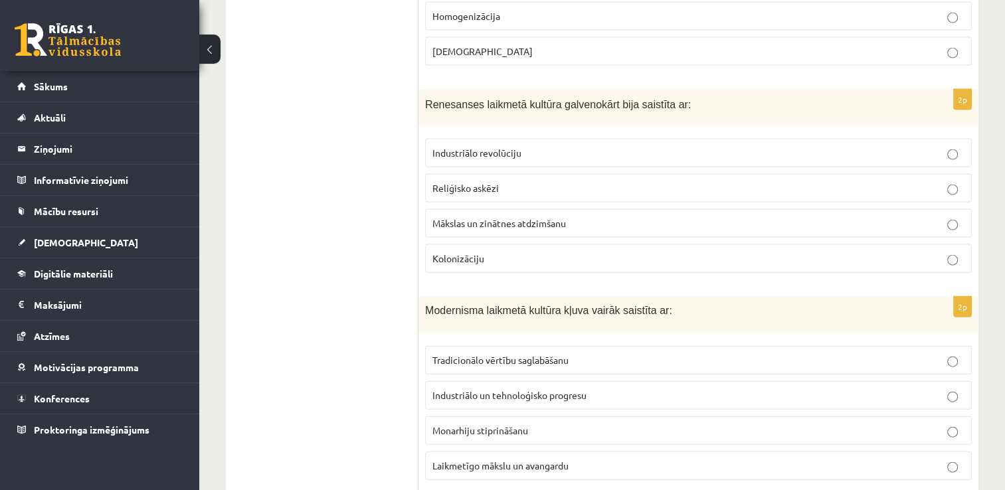
scroll to position [2899, 0]
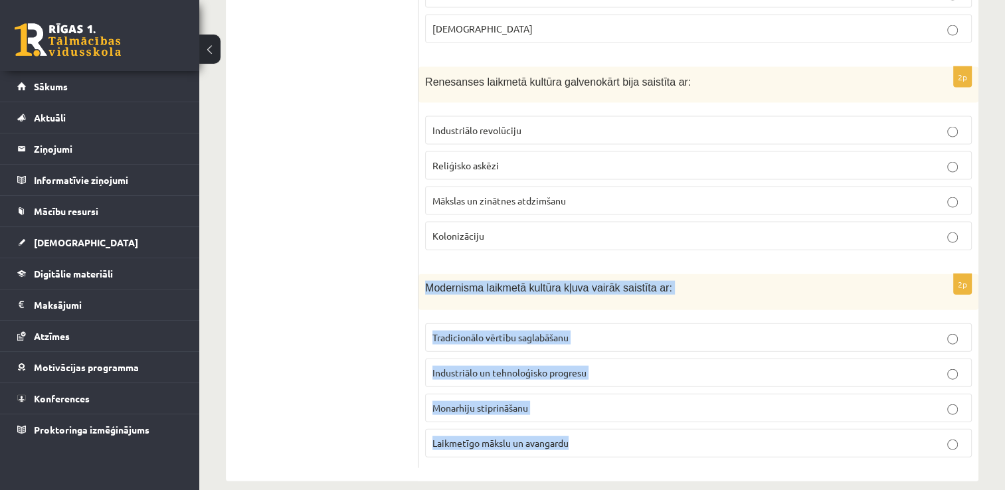
drag, startPoint x: 585, startPoint y: 429, endPoint x: 428, endPoint y: 282, distance: 214.8
click at [428, 282] on div "2p Modernisma laikmetā kultūra kļuva vairāk saistīta ar: Tradicionālo vērtību s…" at bounding box center [699, 371] width 560 height 194
copy div "Modernisma laikmetā kultūra kļuva vairāk saistīta ar: Tradicionālo vērtību sagl…"
click at [510, 437] on span "Laikmetīgo mākslu un avangardu" at bounding box center [501, 443] width 136 height 12
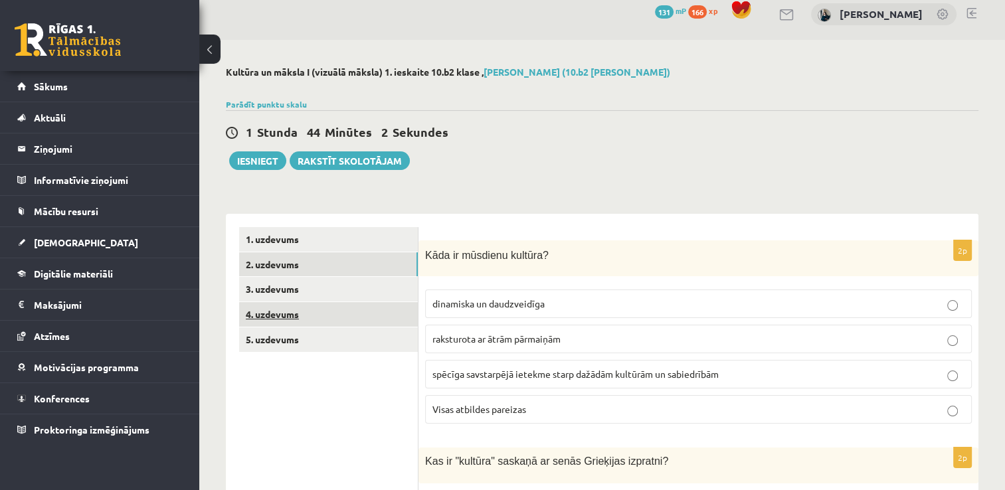
scroll to position [0, 0]
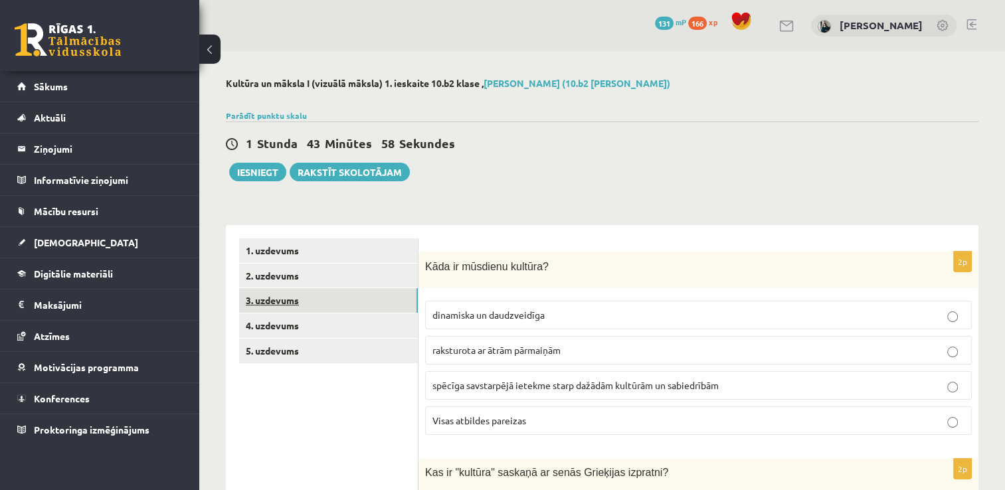
click at [282, 298] on link "3. uzdevums" at bounding box center [328, 300] width 179 height 25
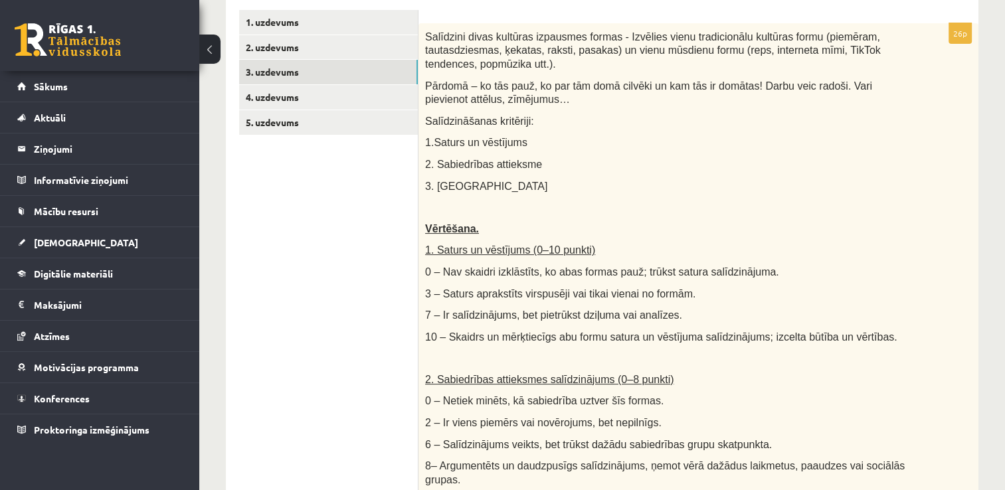
scroll to position [199, 0]
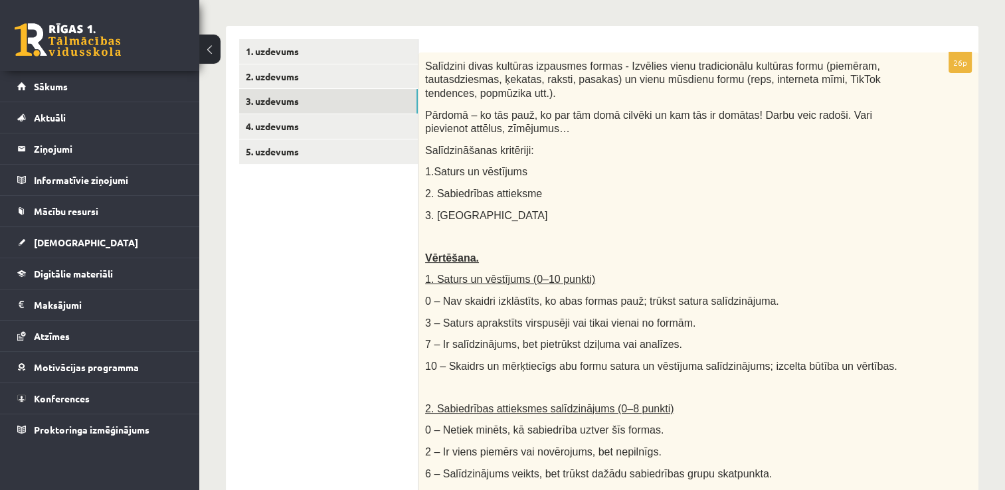
click at [283, 126] on link "4. uzdevums" at bounding box center [328, 126] width 179 height 25
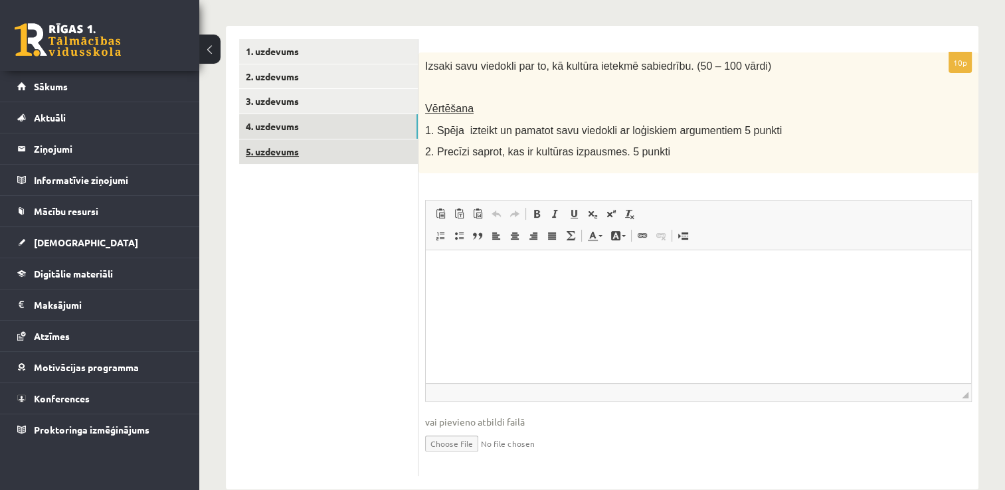
scroll to position [0, 0]
click at [276, 161] on link "5. uzdevums" at bounding box center [328, 152] width 179 height 25
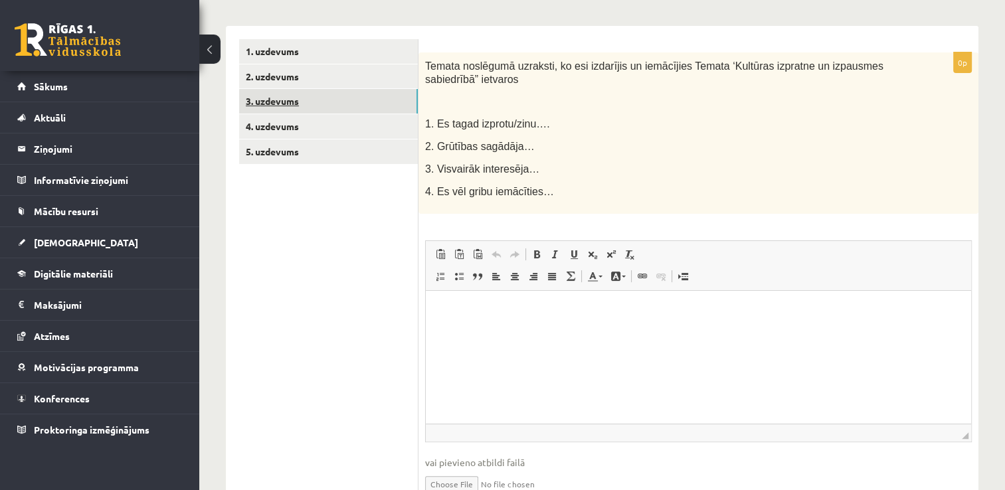
click at [264, 105] on link "3. uzdevums" at bounding box center [328, 101] width 179 height 25
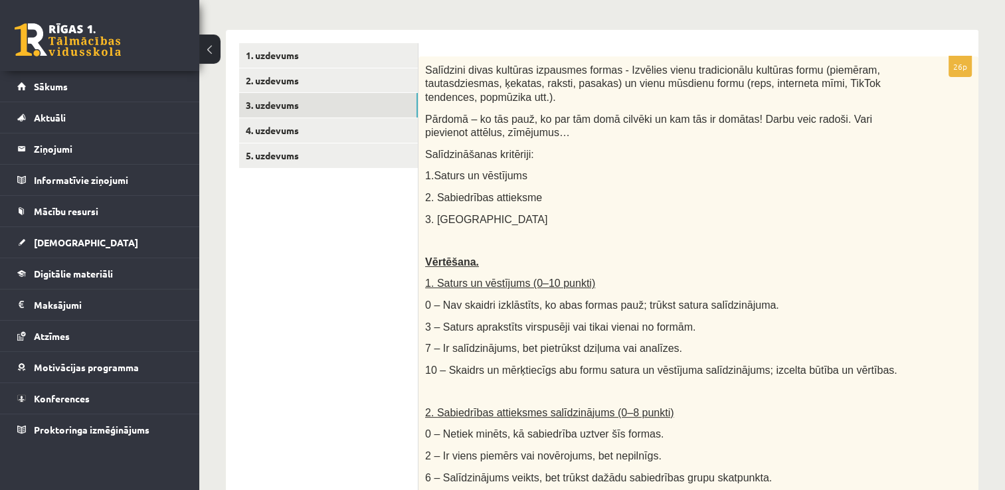
scroll to position [199, 0]
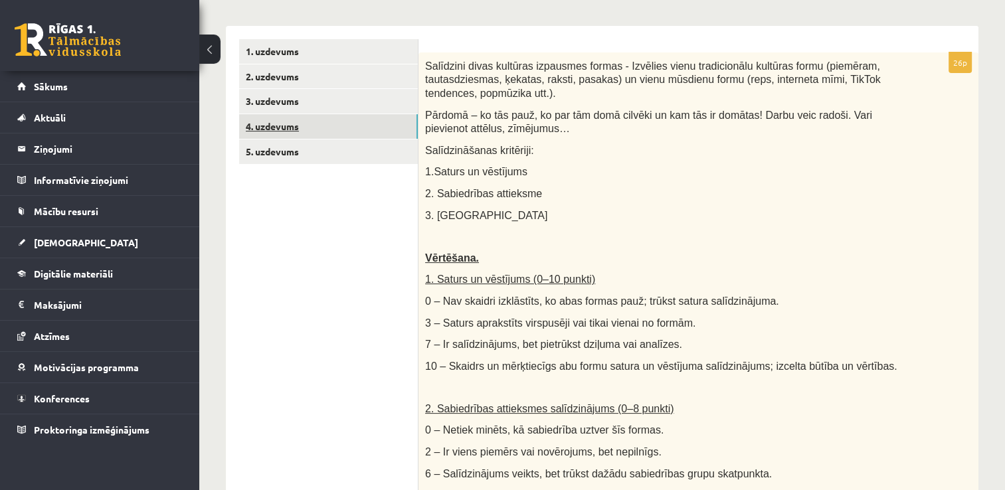
click at [279, 132] on link "4. uzdevums" at bounding box center [328, 126] width 179 height 25
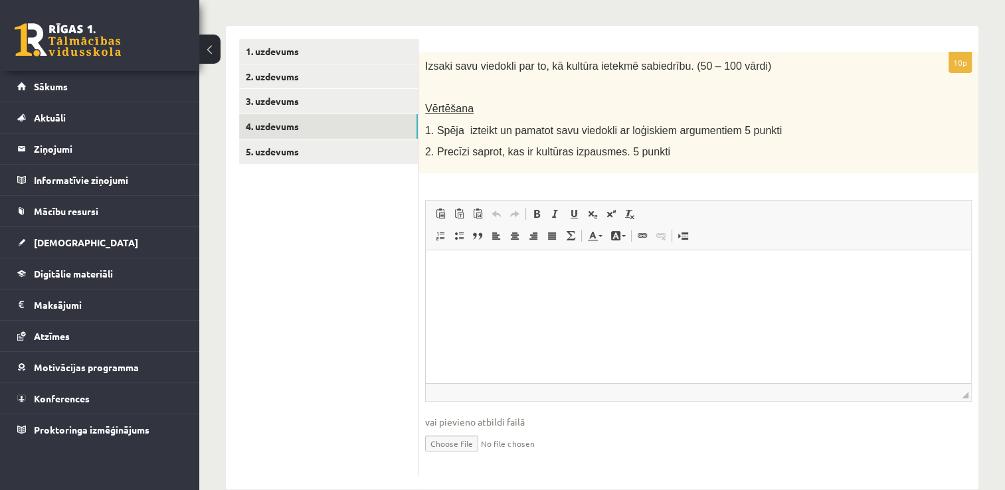
scroll to position [0, 0]
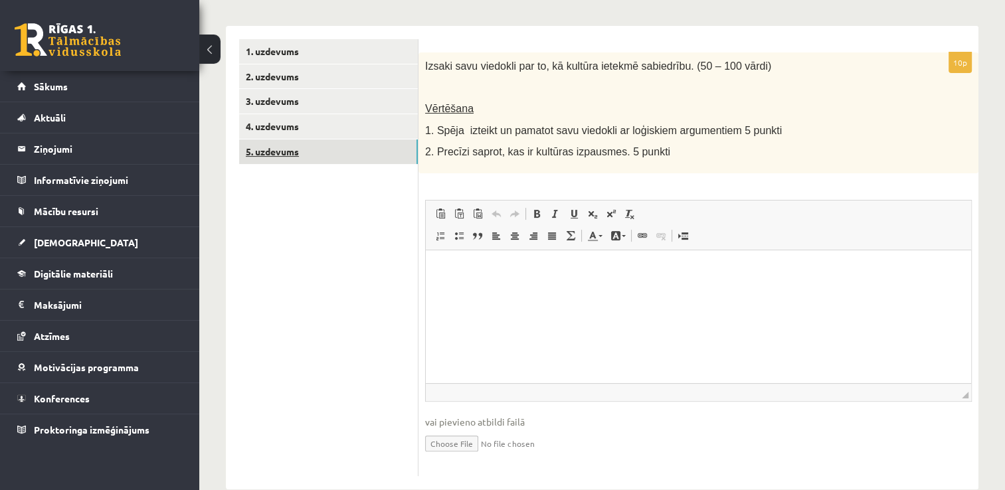
click at [303, 144] on link "5. uzdevums" at bounding box center [328, 152] width 179 height 25
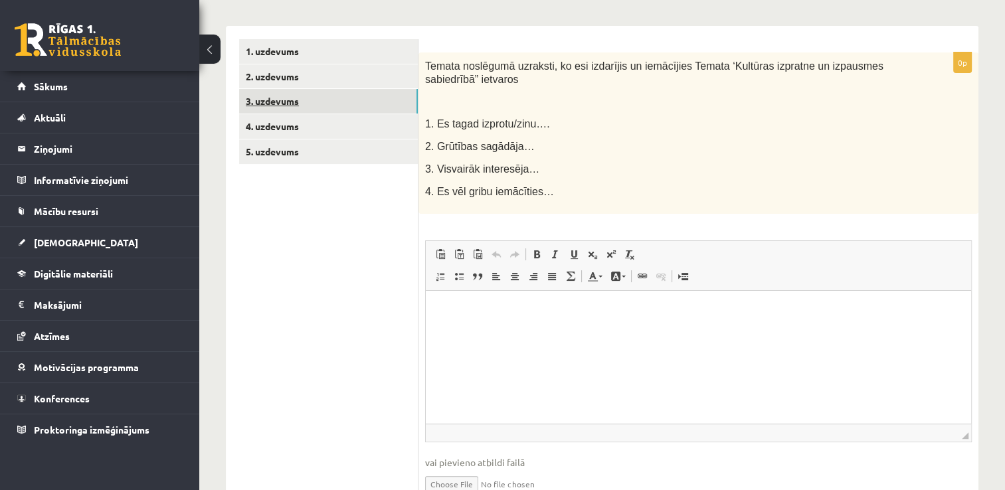
click at [281, 108] on link "3. uzdevums" at bounding box center [328, 101] width 179 height 25
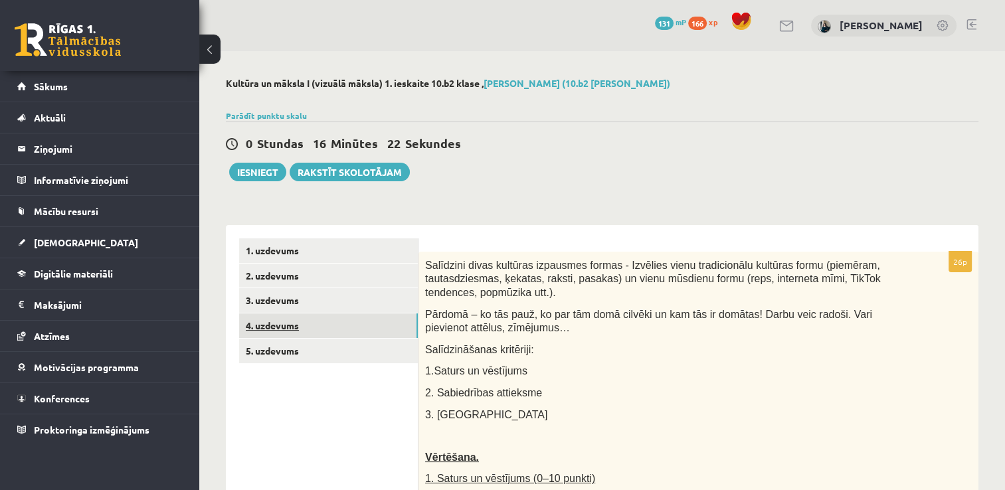
click at [273, 324] on link "4. uzdevums" at bounding box center [328, 326] width 179 height 25
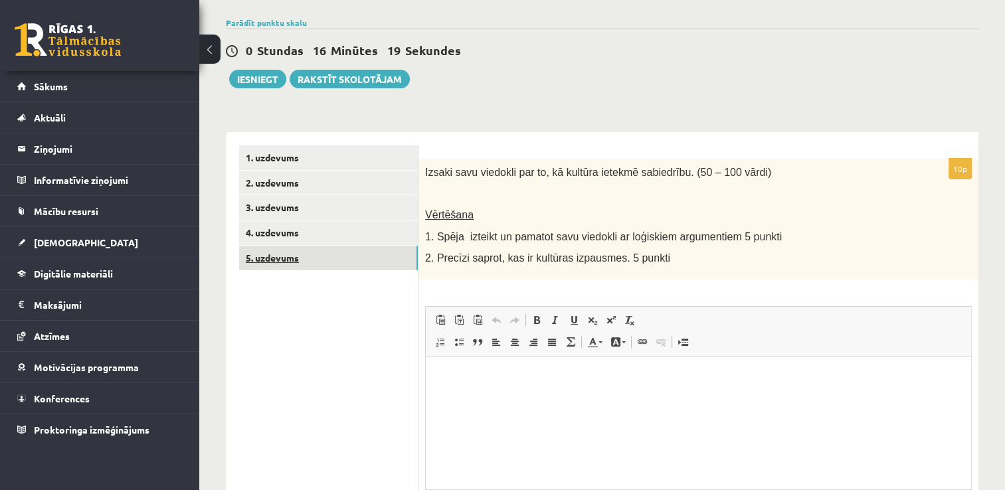
click at [298, 260] on link "5. uzdevums" at bounding box center [328, 258] width 179 height 25
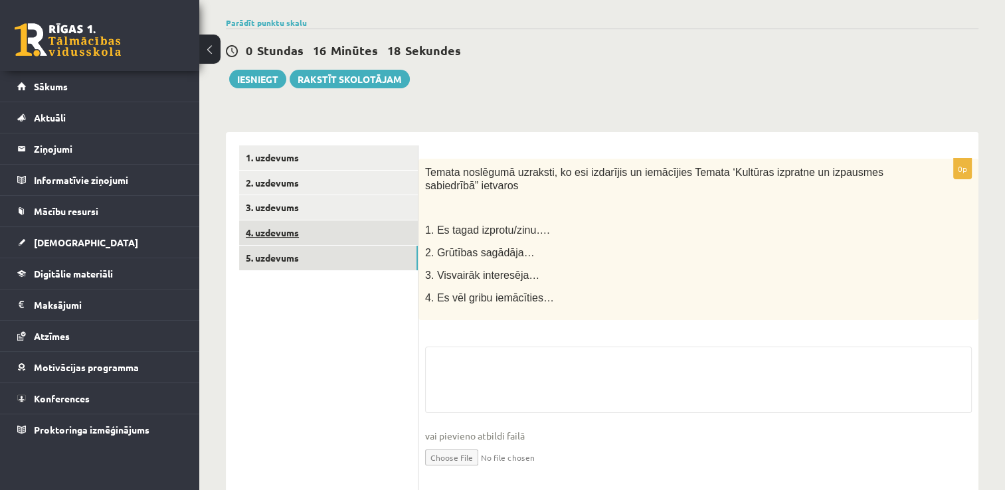
click at [286, 231] on link "4. uzdevums" at bounding box center [328, 233] width 179 height 25
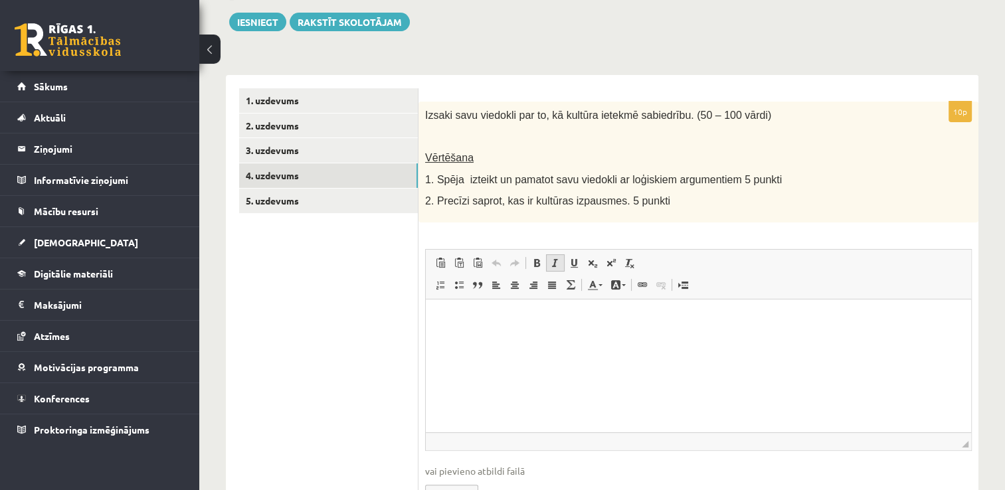
scroll to position [224, 0]
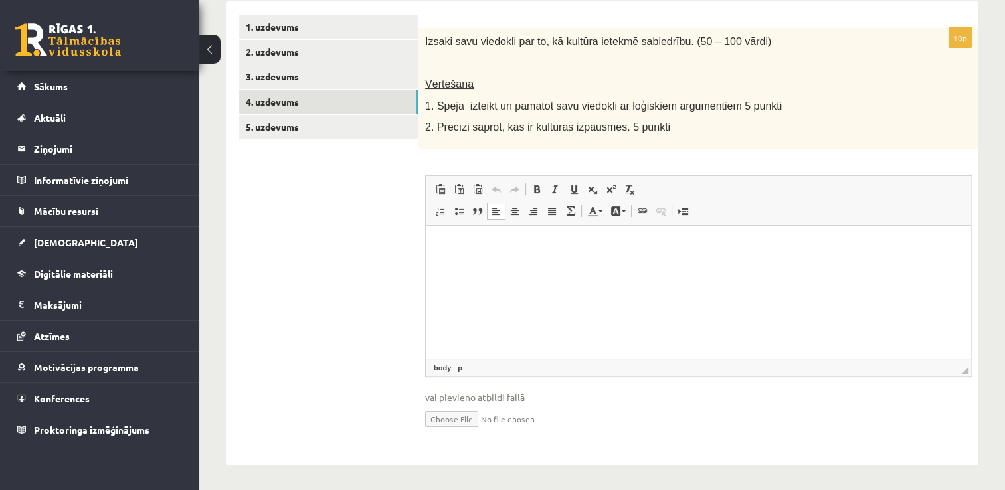
click at [540, 266] on html at bounding box center [699, 245] width 546 height 41
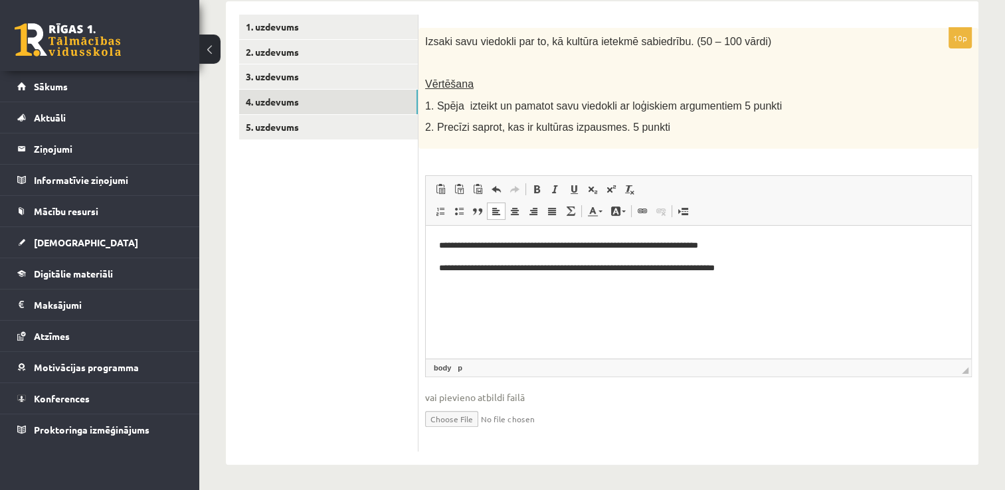
click at [753, 270] on p "**********" at bounding box center [699, 268] width 520 height 14
click at [731, 268] on p "**********" at bounding box center [699, 268] width 520 height 14
drag, startPoint x: 733, startPoint y: 268, endPoint x: 694, endPoint y: 269, distance: 38.5
click at [694, 269] on p "**********" at bounding box center [699, 268] width 520 height 14
click at [741, 273] on p "**********" at bounding box center [699, 268] width 520 height 14
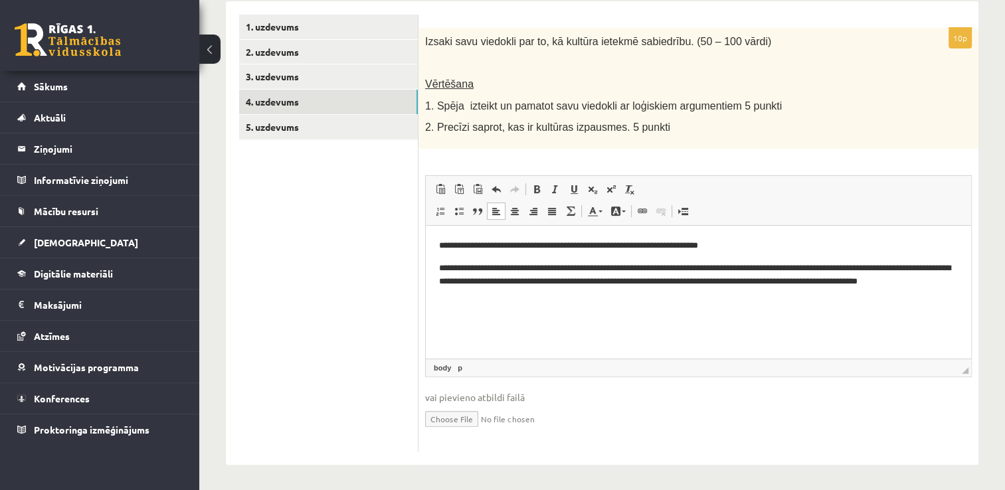
click at [498, 268] on p "**********" at bounding box center [699, 281] width 520 height 41
click at [499, 266] on p "**********" at bounding box center [699, 281] width 520 height 41
click at [509, 295] on p "**********" at bounding box center [699, 281] width 520 height 41
click at [781, 268] on p "**********" at bounding box center [699, 281] width 520 height 41
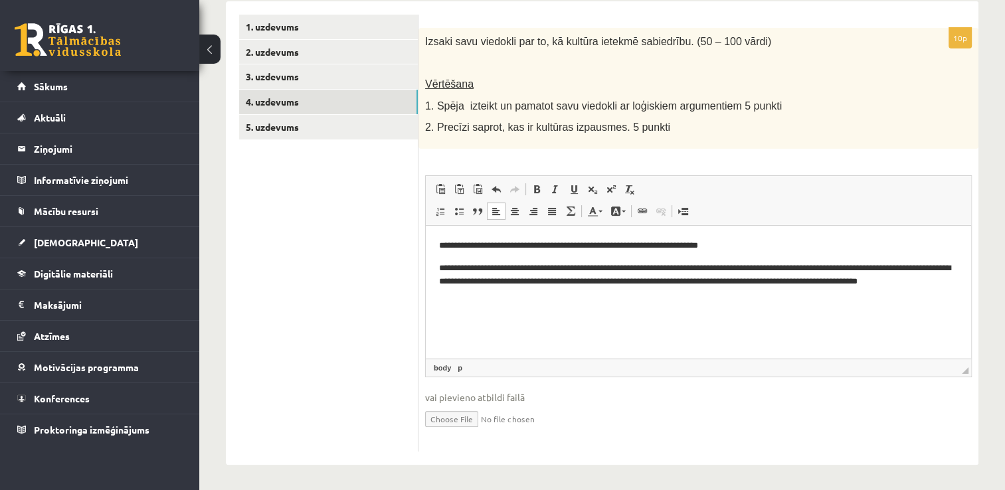
click at [803, 301] on p "**********" at bounding box center [699, 281] width 520 height 41
click at [828, 283] on p "**********" at bounding box center [699, 281] width 520 height 41
click at [860, 281] on p "**********" at bounding box center [699, 281] width 520 height 41
click at [498, 268] on p "**********" at bounding box center [699, 281] width 520 height 41
click at [492, 298] on p "**********" at bounding box center [699, 281] width 520 height 41
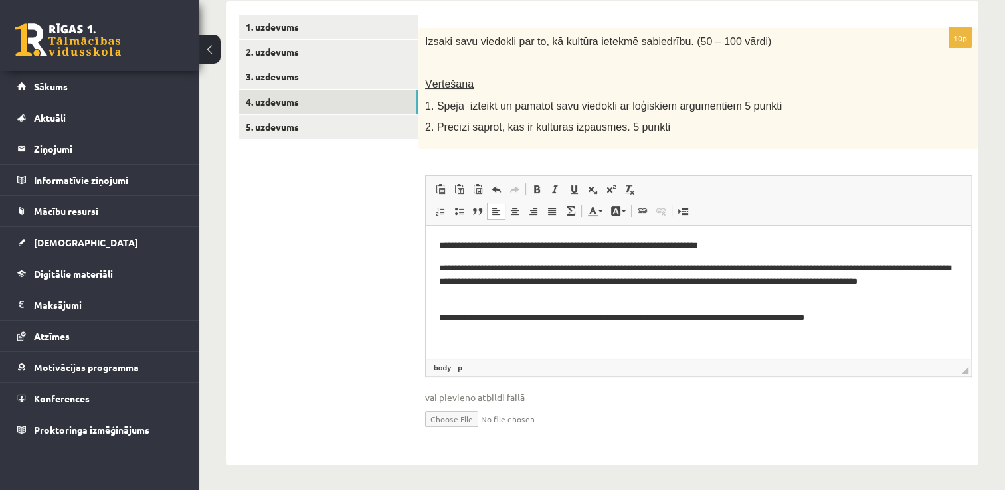
click at [644, 322] on p "**********" at bounding box center [699, 318] width 520 height 14
click at [308, 130] on link "5. uzdevums" at bounding box center [328, 127] width 179 height 25
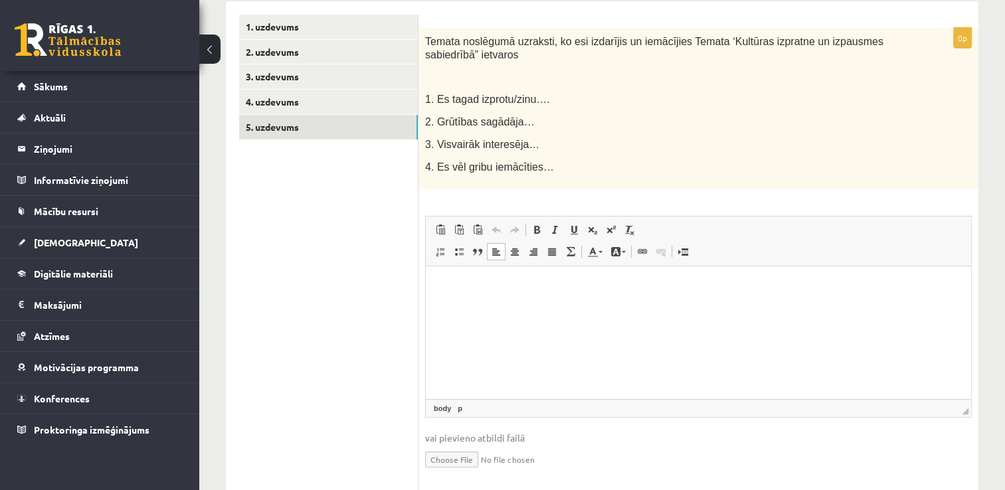
scroll to position [0, 0]
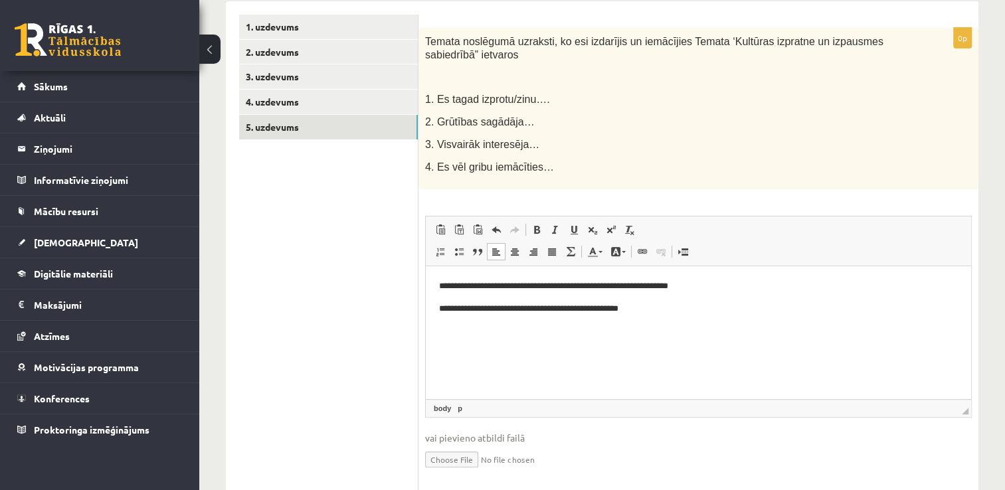
click at [629, 313] on p "**********" at bounding box center [699, 309] width 520 height 14
click at [682, 315] on p "**********" at bounding box center [699, 309] width 520 height 14
click at [680, 316] on body "**********" at bounding box center [698, 308] width 519 height 58
click at [631, 332] on p "**********" at bounding box center [699, 331] width 520 height 14
click at [657, 336] on p "**********" at bounding box center [699, 331] width 520 height 14
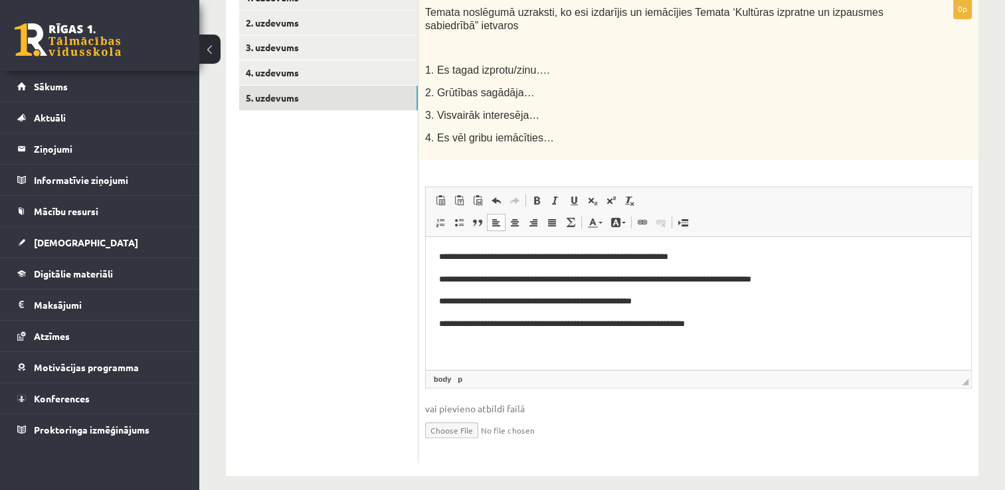
scroll to position [264, 0]
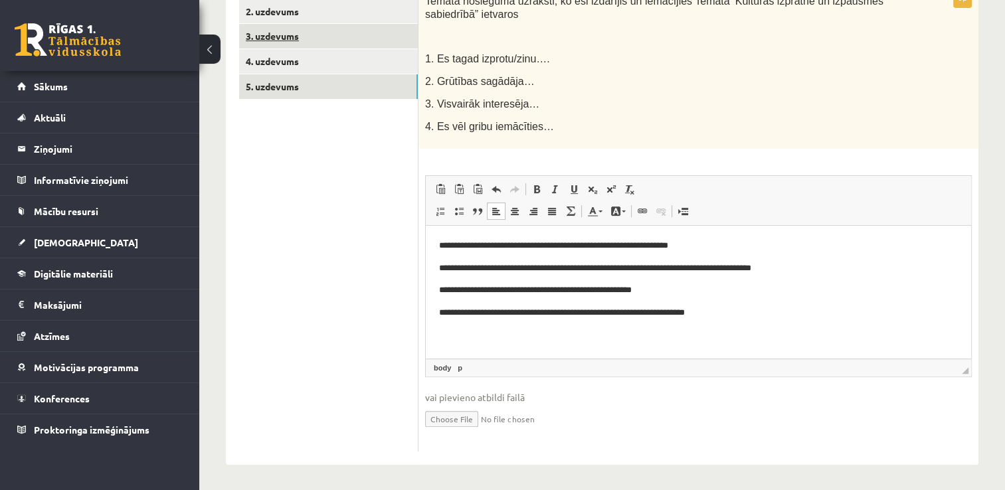
click at [264, 41] on link "3. uzdevums" at bounding box center [328, 36] width 179 height 25
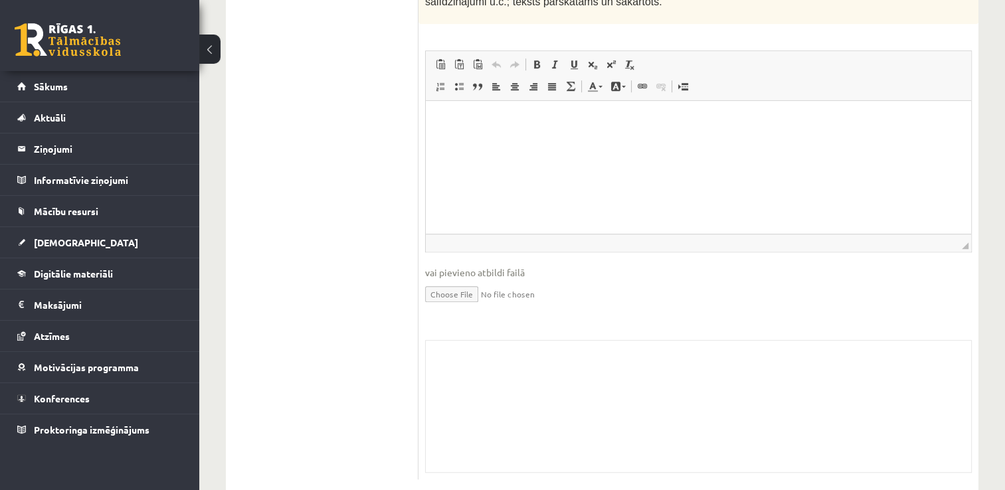
scroll to position [949, 0]
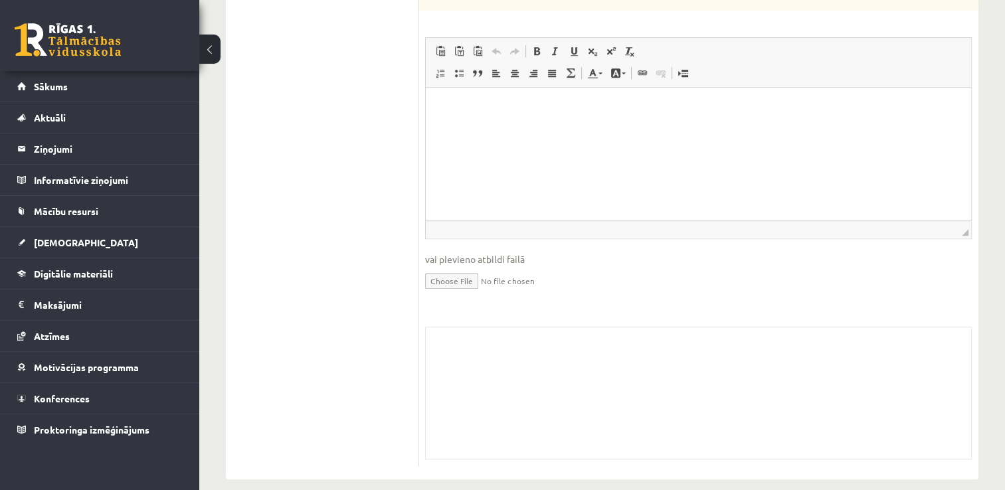
click at [445, 267] on input "file" at bounding box center [698, 279] width 547 height 27
click at [461, 270] on input "file" at bounding box center [698, 279] width 547 height 27
click at [437, 266] on input "file" at bounding box center [698, 279] width 547 height 27
type input "**********"
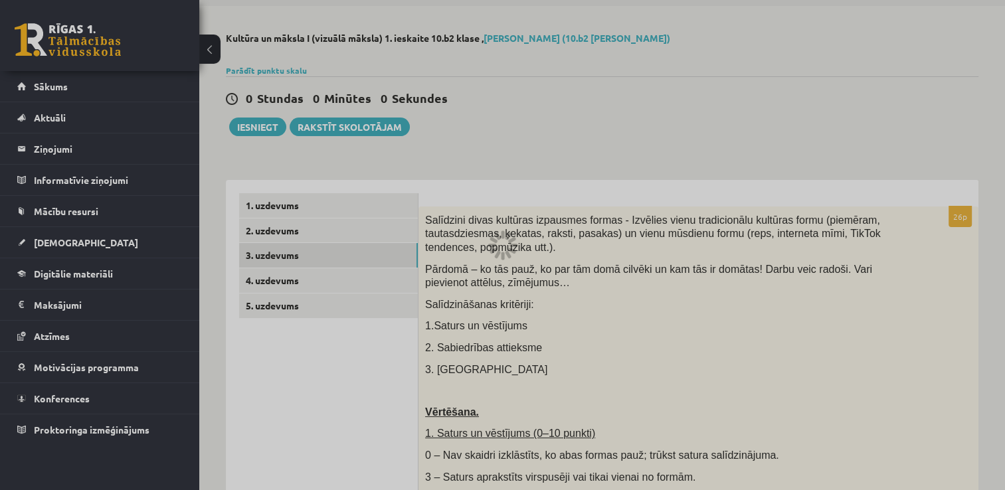
scroll to position [0, 0]
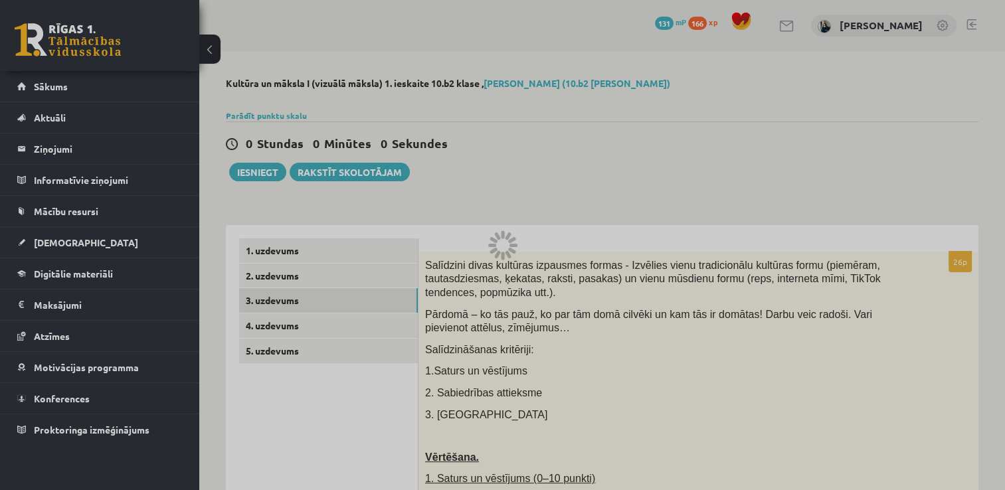
click at [260, 171] on div at bounding box center [502, 245] width 1005 height 490
click at [260, 113] on div at bounding box center [502, 245] width 1005 height 490
drag, startPoint x: 503, startPoint y: 308, endPoint x: 545, endPoint y: 115, distance: 197.2
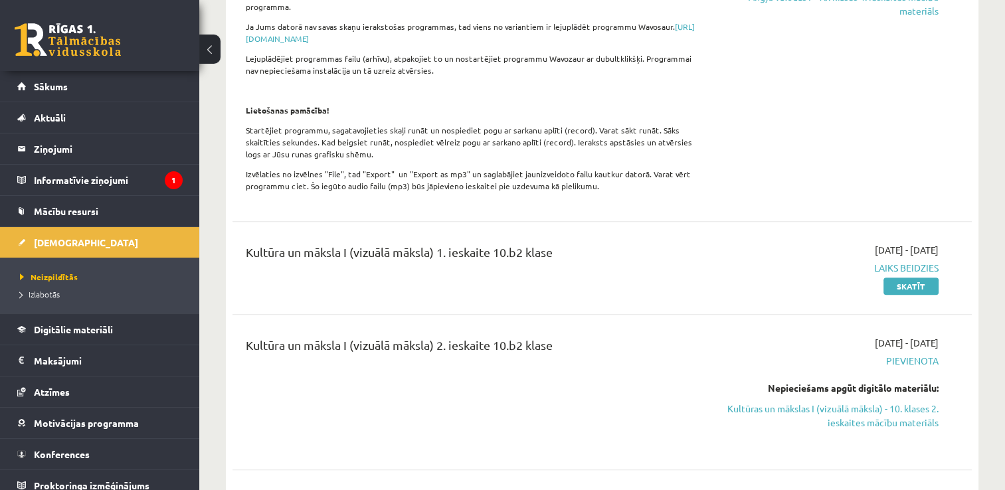
scroll to position [664, 0]
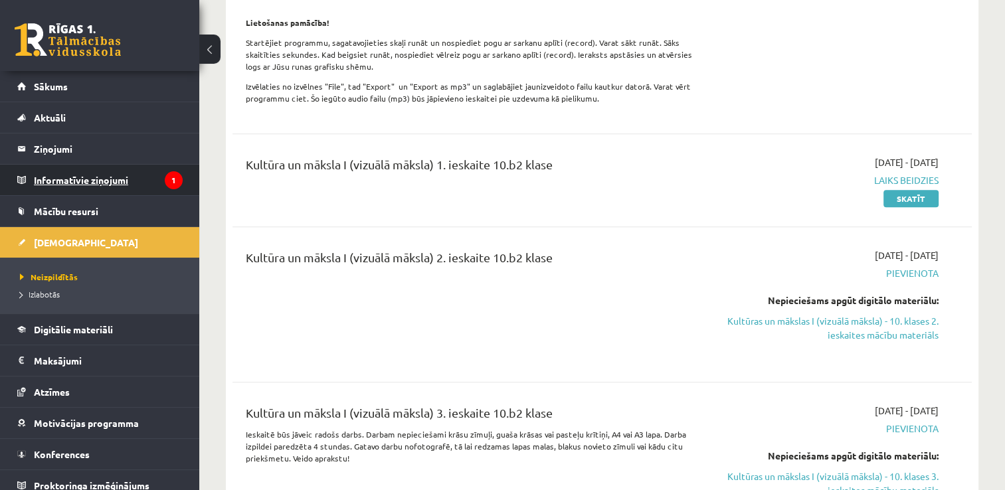
click at [141, 179] on legend "Informatīvie ziņojumi 1" at bounding box center [108, 180] width 149 height 31
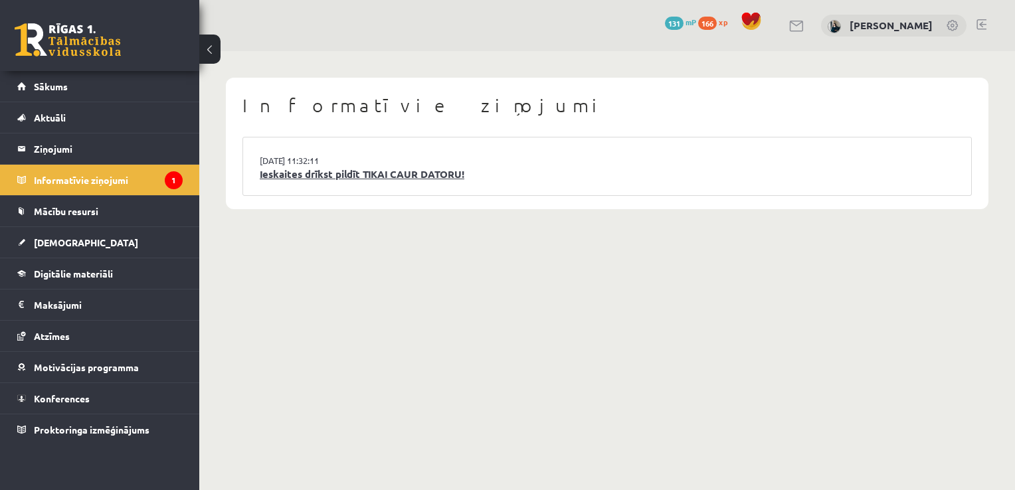
click at [330, 177] on link "Ieskaites drīkst pildīt TIKAI CAUR DATORU!" at bounding box center [607, 174] width 695 height 15
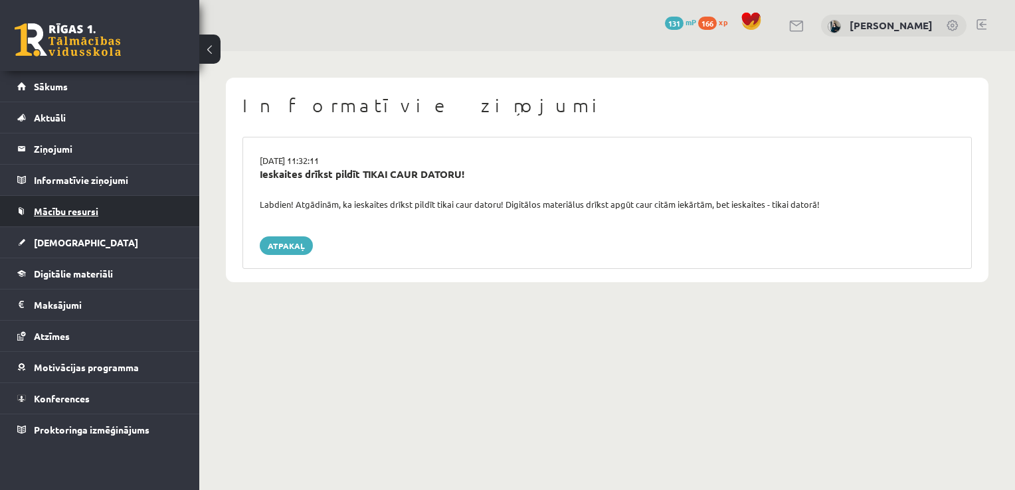
click at [72, 215] on span "Mācību resursi" at bounding box center [66, 211] width 64 height 12
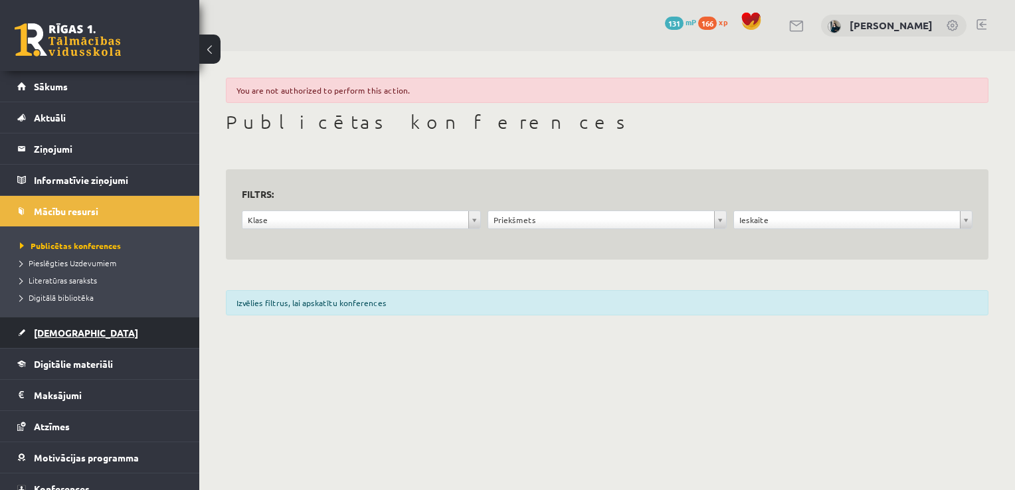
click at [58, 339] on link "[DEMOGRAPHIC_DATA]" at bounding box center [99, 333] width 165 height 31
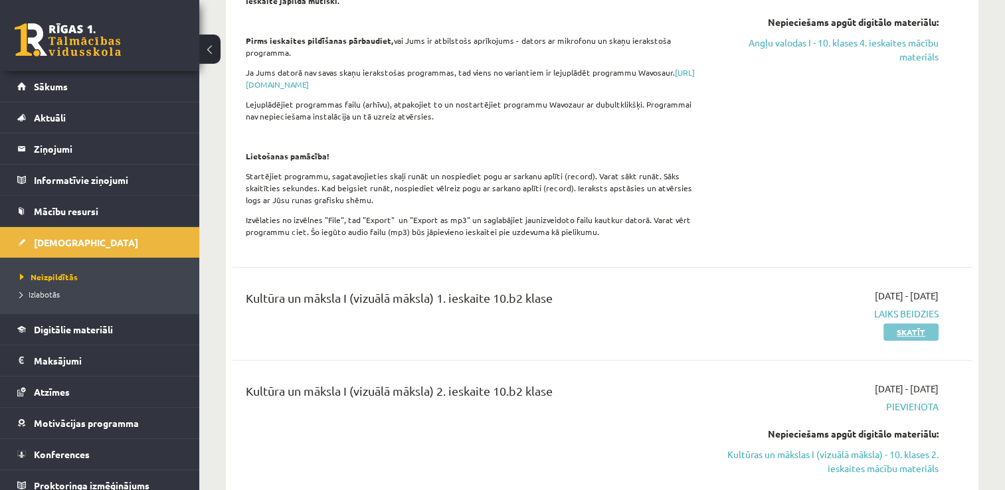
scroll to position [532, 0]
click at [933, 332] on link "Skatīt" at bounding box center [911, 331] width 55 height 17
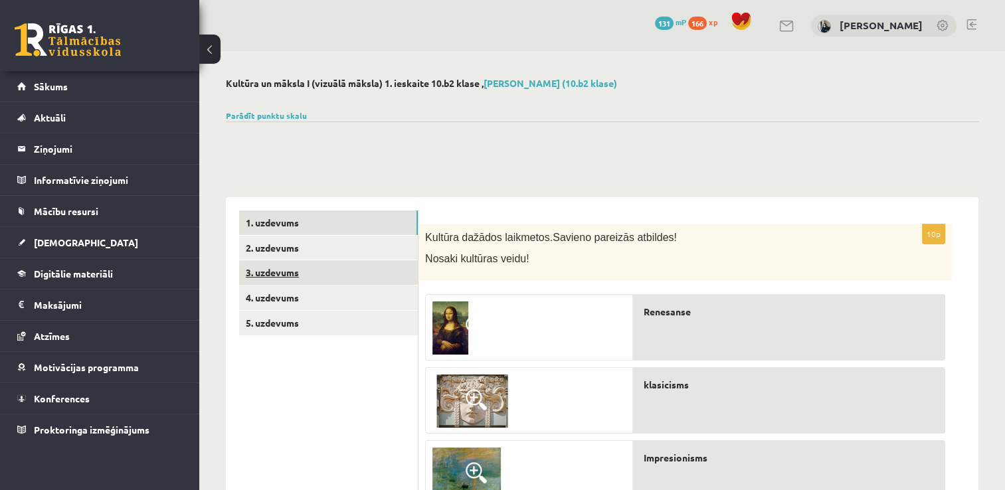
click at [285, 278] on link "3. uzdevums" at bounding box center [328, 272] width 179 height 25
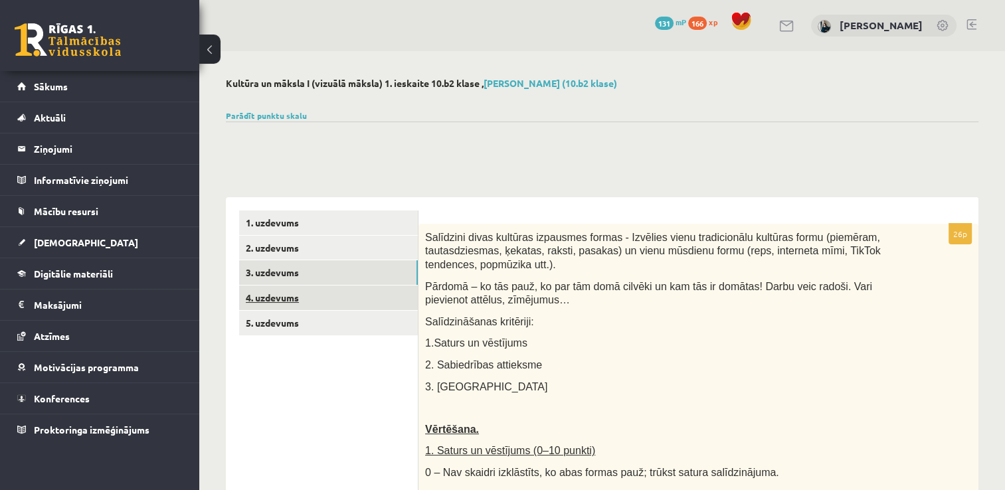
click at [276, 299] on link "4. uzdevums" at bounding box center [328, 298] width 179 height 25
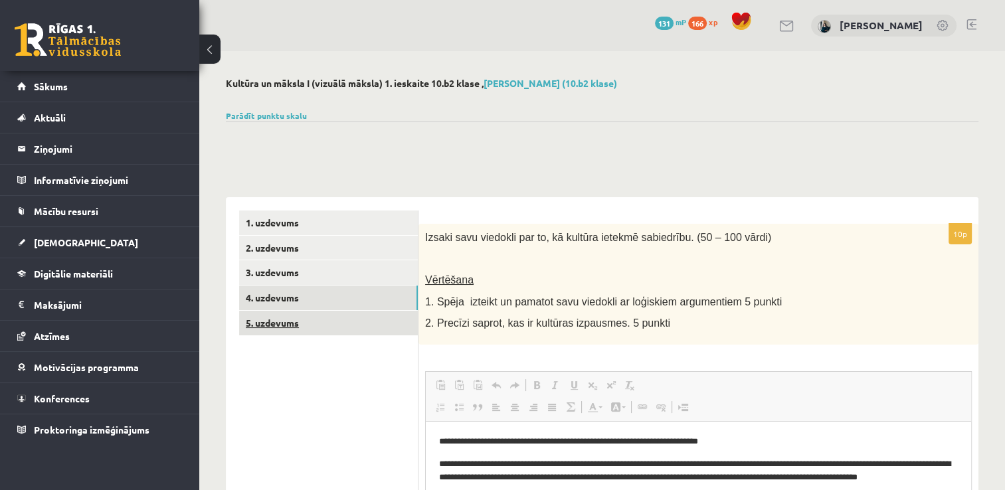
click at [319, 315] on link "5. uzdevums" at bounding box center [328, 323] width 179 height 25
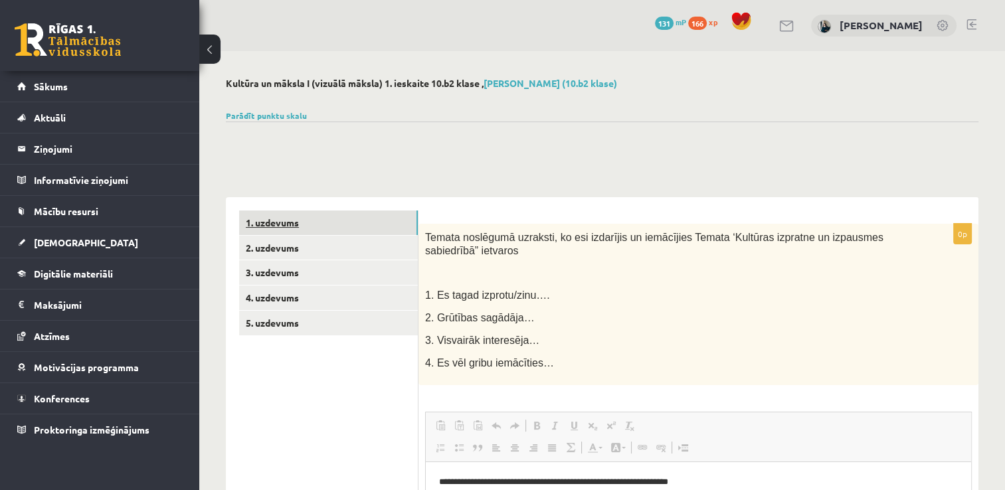
click at [277, 227] on link "1. uzdevums" at bounding box center [328, 223] width 179 height 25
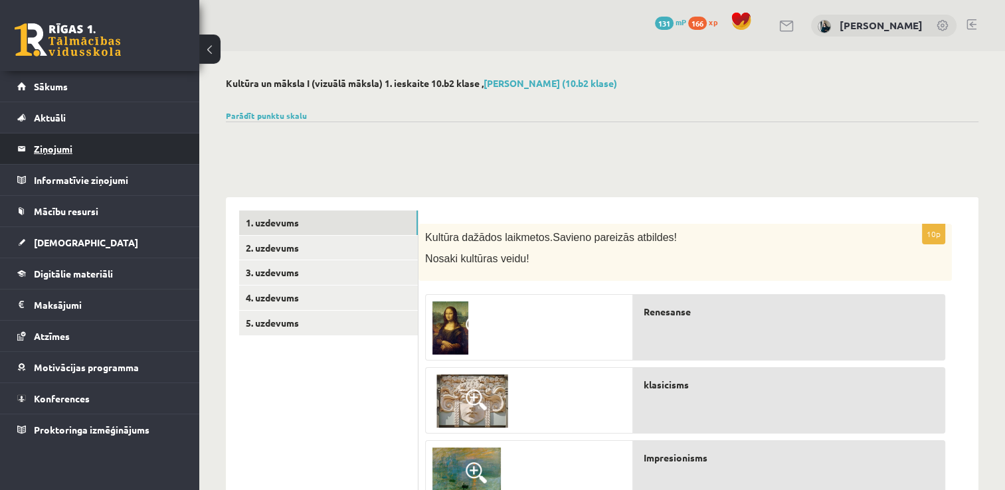
click at [65, 142] on legend "Ziņojumi 0" at bounding box center [108, 149] width 149 height 31
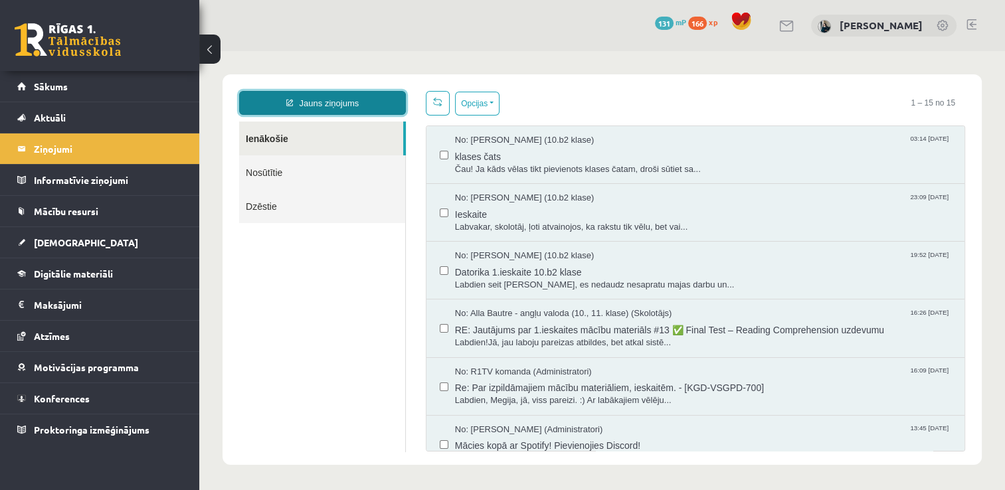
click at [363, 98] on link "Jauns ziņojums" at bounding box center [322, 103] width 167 height 24
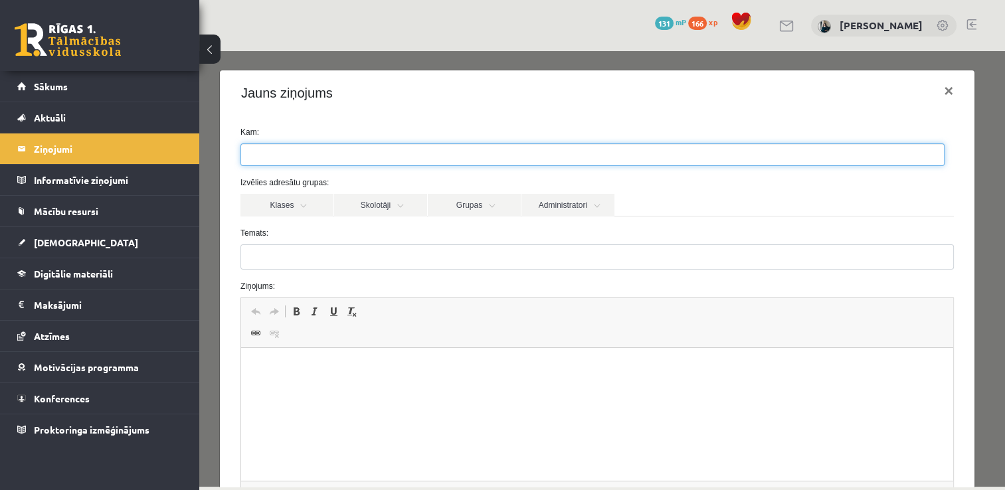
click at [356, 150] on ul at bounding box center [592, 154] width 703 height 21
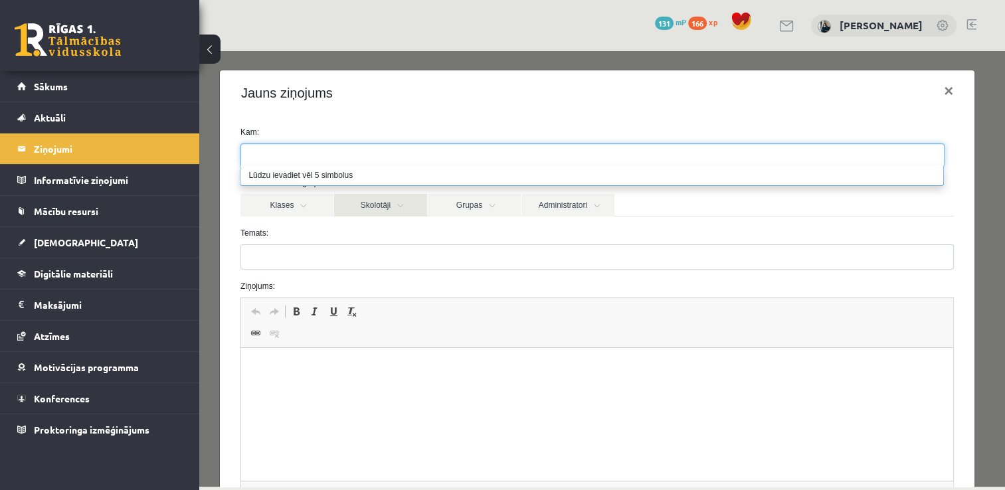
click at [356, 211] on link "Skolotāji" at bounding box center [380, 205] width 93 height 23
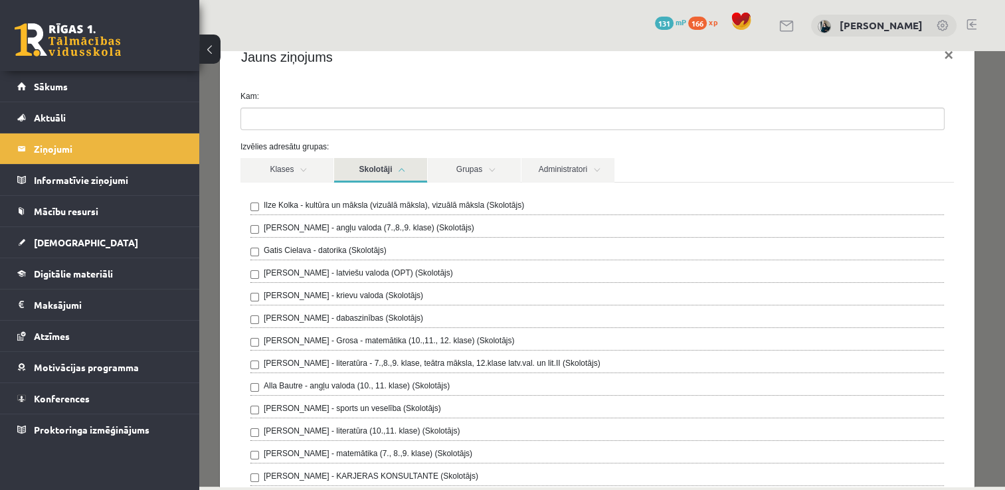
scroll to position [66, 0]
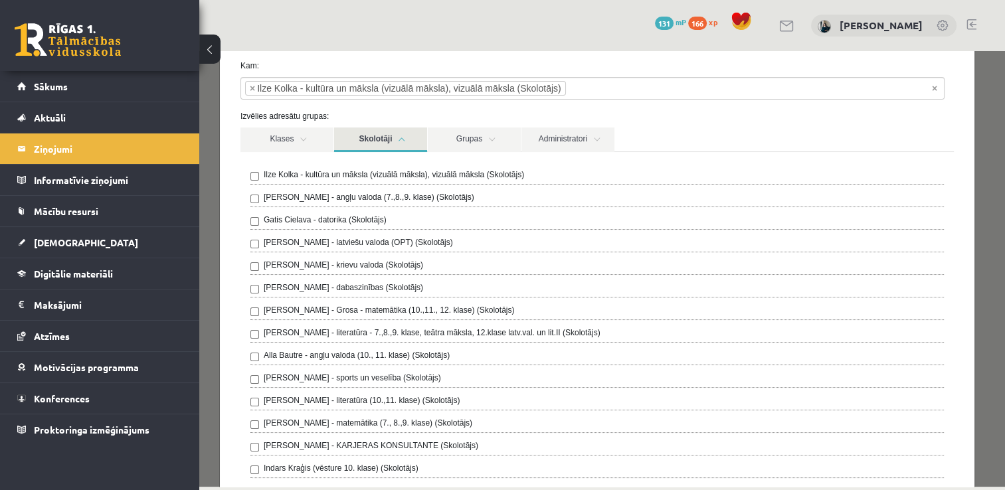
click at [372, 145] on link "Skolotāji" at bounding box center [380, 140] width 93 height 25
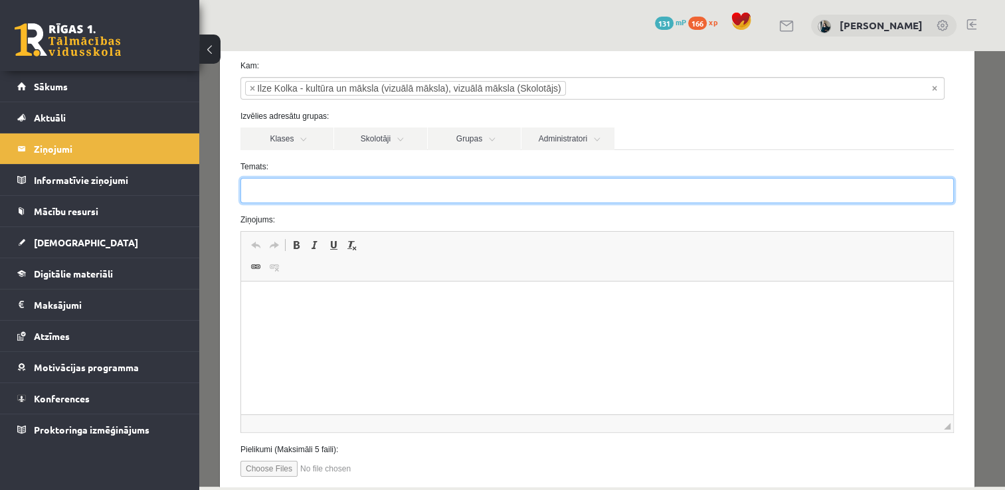
click at [312, 197] on input "Temats:" at bounding box center [598, 190] width 714 height 25
type input "**********"
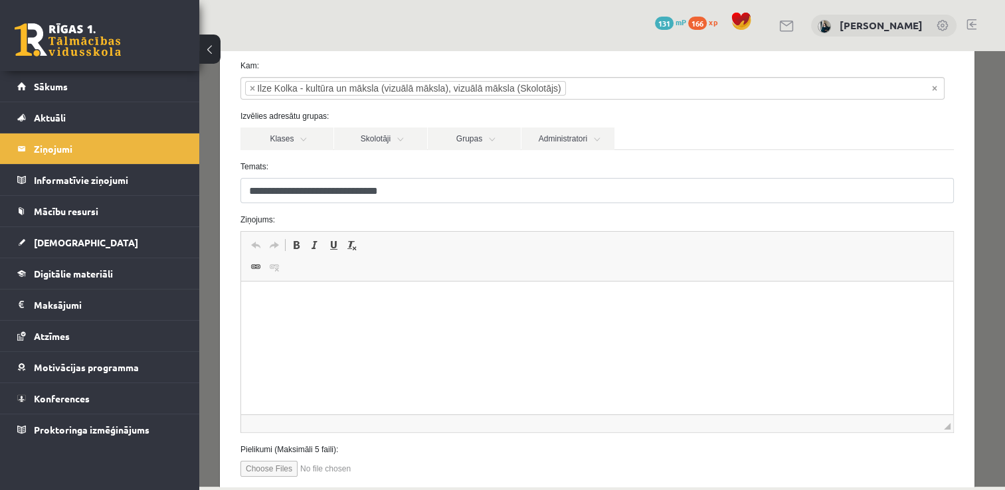
click at [279, 322] on html at bounding box center [597, 302] width 712 height 41
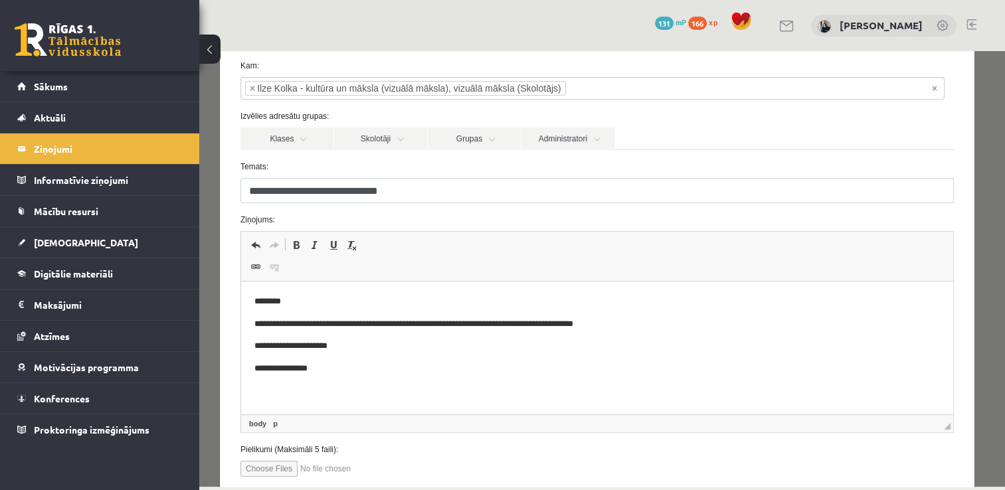
click at [272, 468] on input "file" at bounding box center [316, 469] width 151 height 16
type input "**********"
click at [635, 325] on p "**********" at bounding box center [592, 325] width 676 height 14
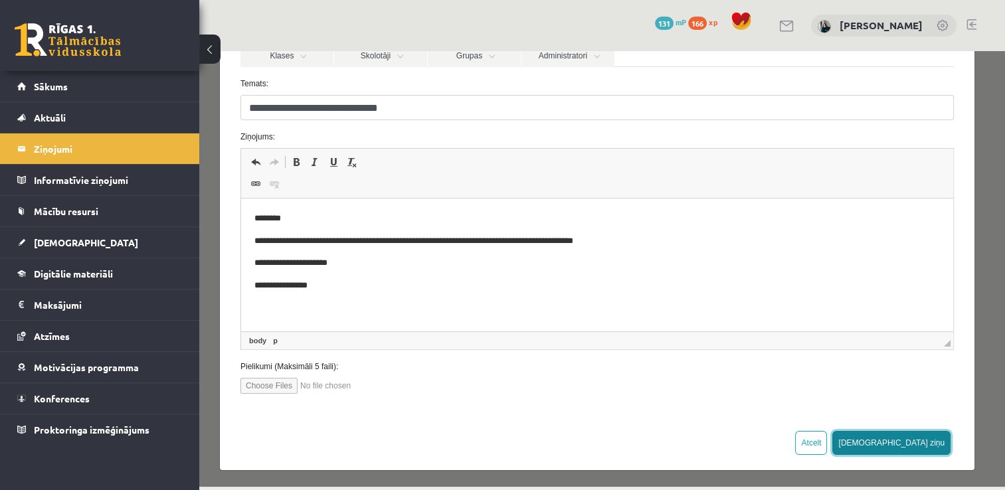
click at [909, 437] on button "Sūtīt ziņu" at bounding box center [892, 443] width 118 height 24
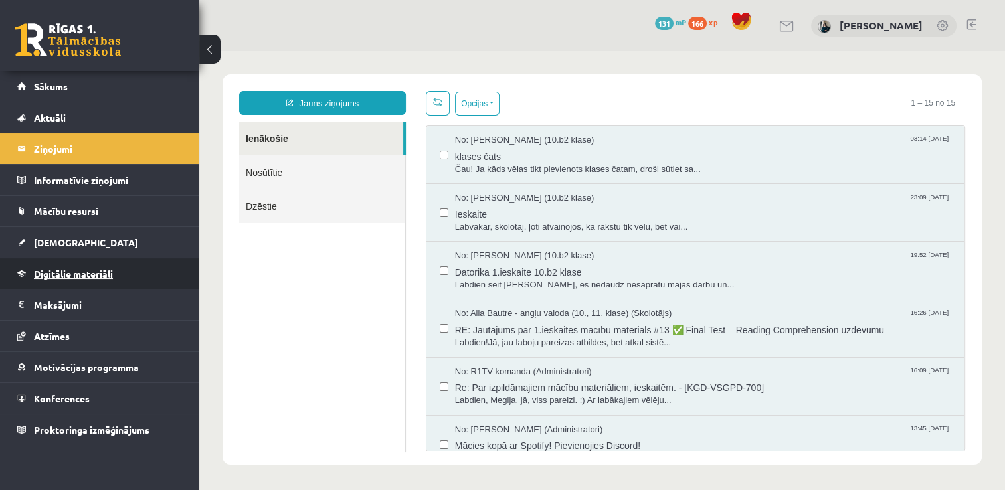
scroll to position [0, 0]
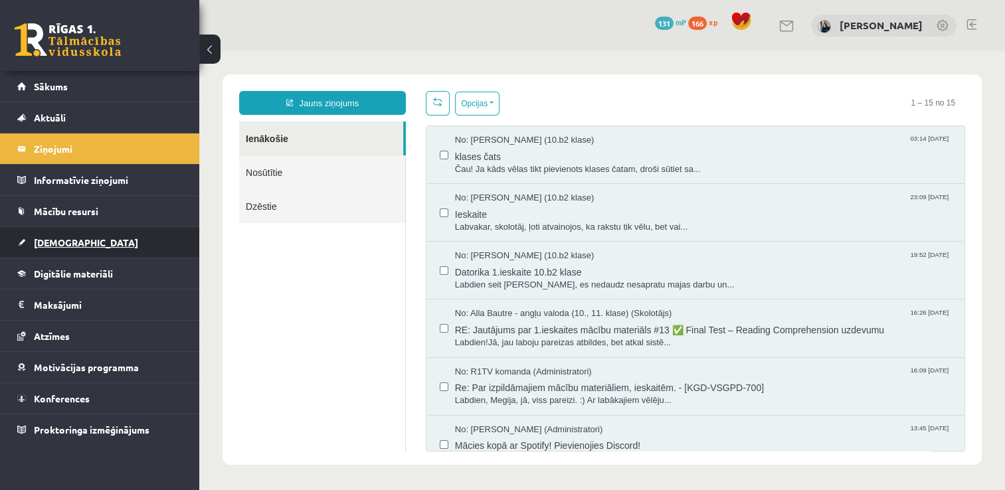
click at [58, 243] on span "[DEMOGRAPHIC_DATA]" at bounding box center [86, 243] width 104 height 12
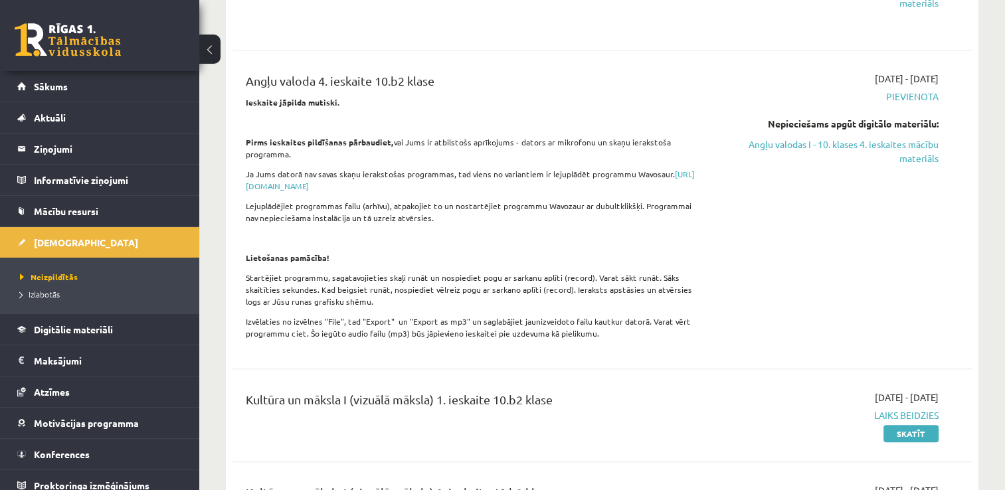
scroll to position [465, 0]
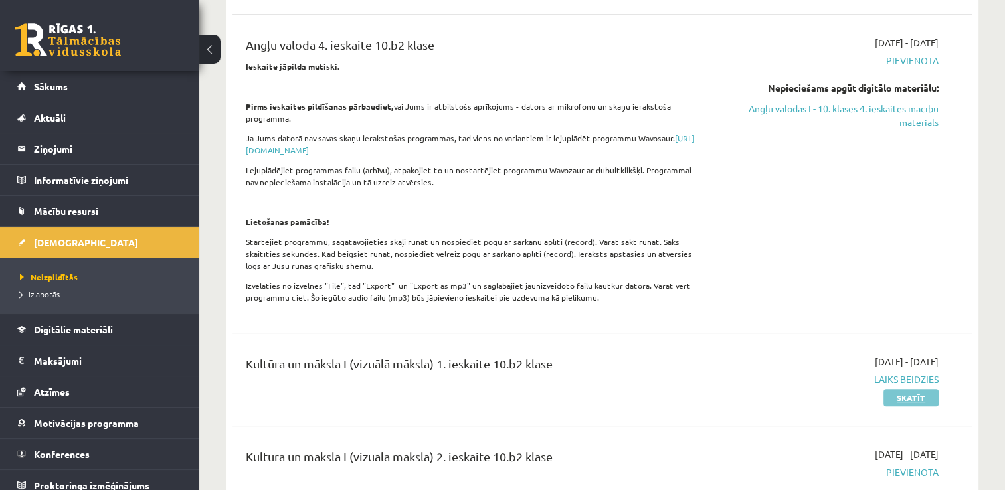
click at [890, 395] on link "Skatīt" at bounding box center [911, 397] width 55 height 17
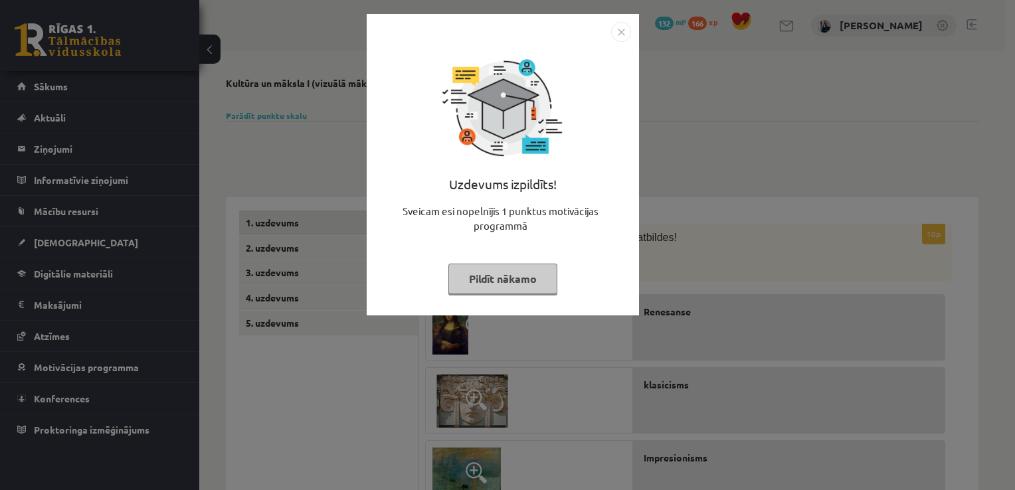
click at [476, 277] on button "Pildīt nākamo" at bounding box center [503, 279] width 109 height 31
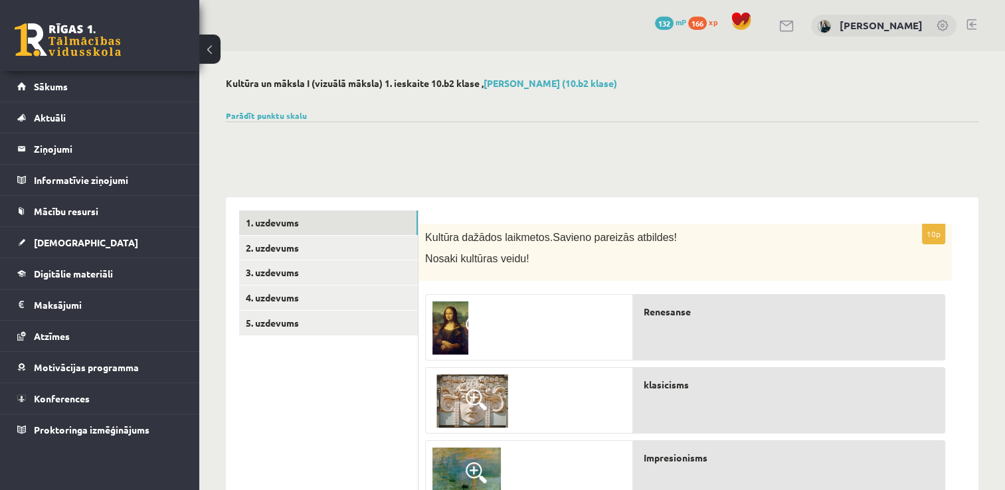
click at [247, 120] on div "Parādīt punktu skalu Atzīme No Līdz 1 0 15 2 16 23 3 24 30 4 31 38 5 39 45 6 46…" at bounding box center [602, 116] width 753 height 12
click at [66, 280] on link "Digitālie materiāli" at bounding box center [99, 273] width 165 height 31
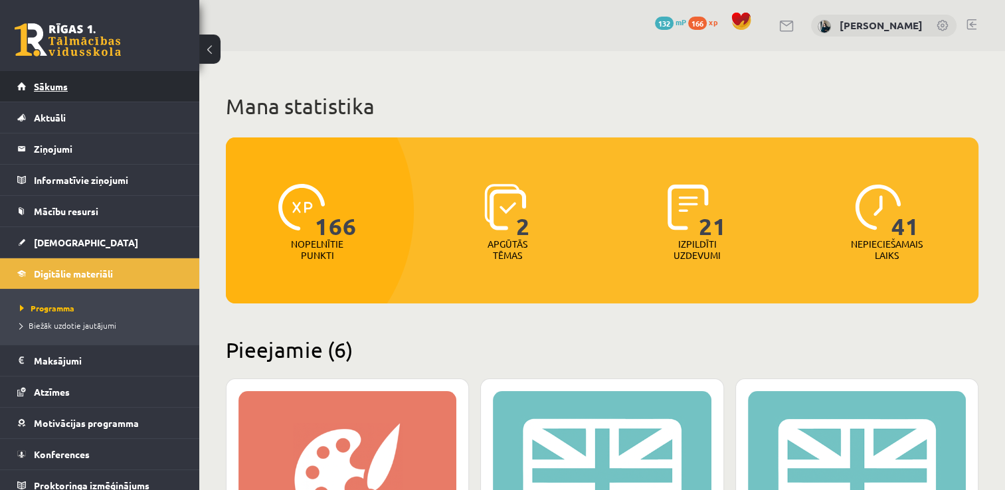
click at [49, 94] on link "Sākums" at bounding box center [99, 86] width 165 height 31
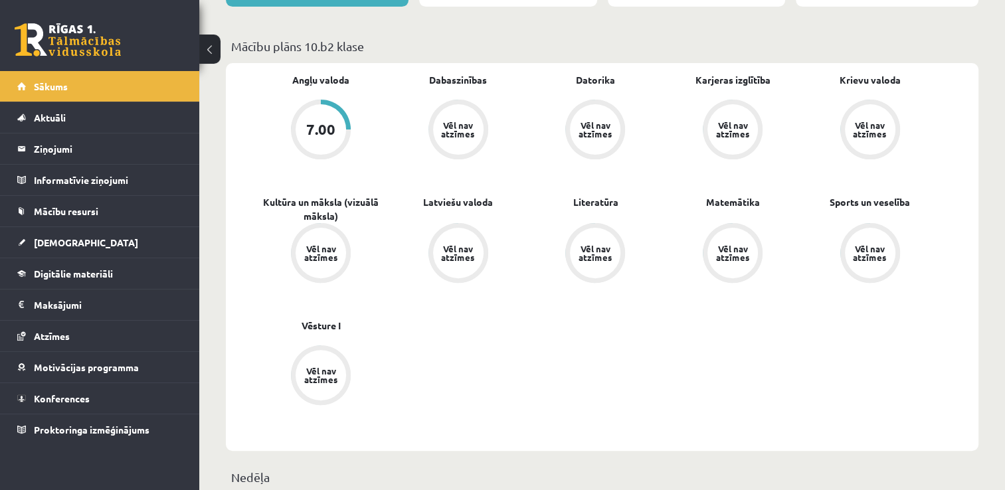
scroll to position [399, 0]
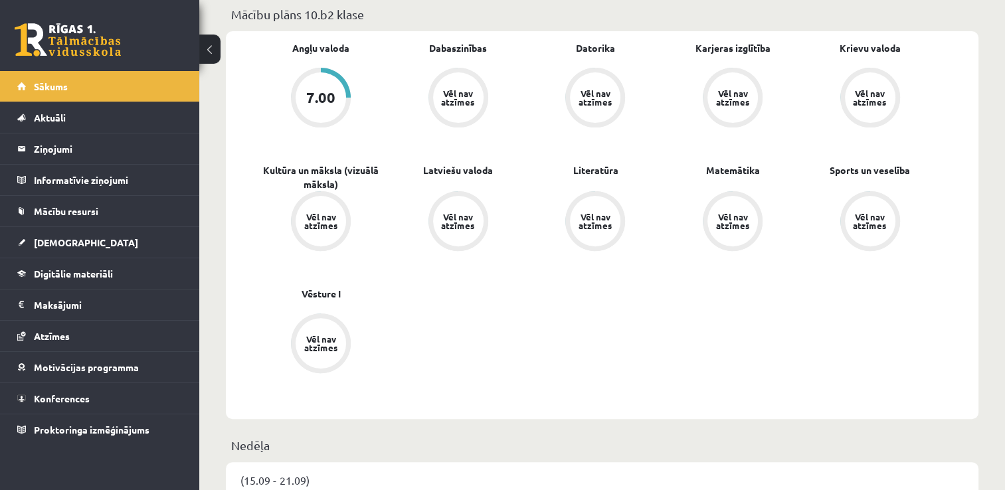
click at [325, 84] on div "7.00" at bounding box center [321, 97] width 51 height 51
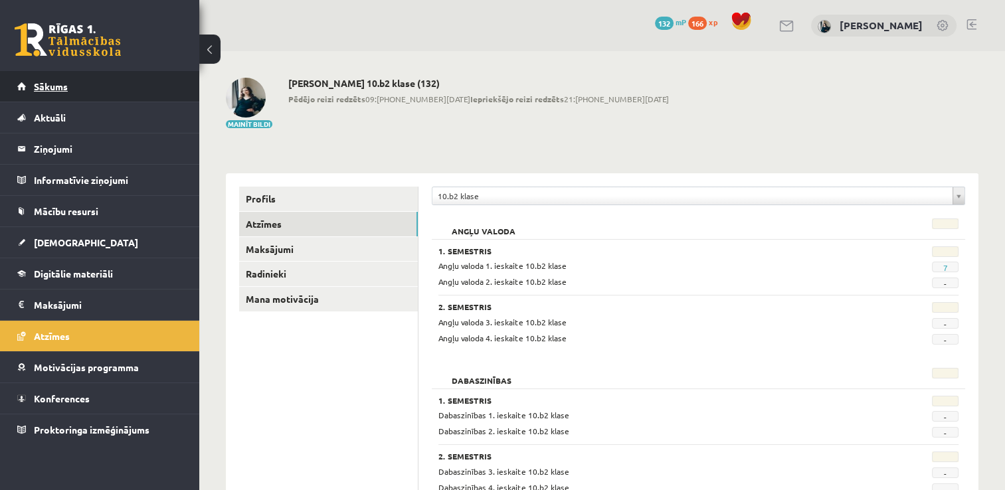
click at [122, 86] on link "Sākums" at bounding box center [99, 86] width 165 height 31
